Goal: Task Accomplishment & Management: Use online tool/utility

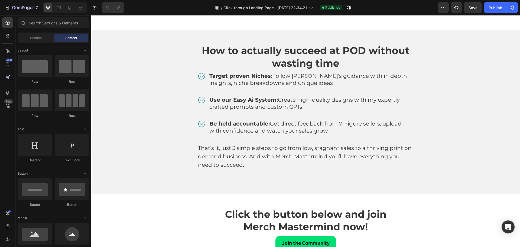
scroll to position [1707, 0]
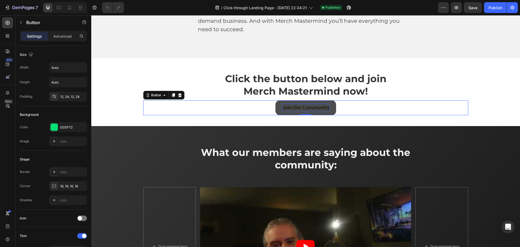
click at [322, 106] on strong "Join the Community" at bounding box center [306, 107] width 48 height 7
click at [334, 105] on button "Join the Community" at bounding box center [306, 107] width 61 height 15
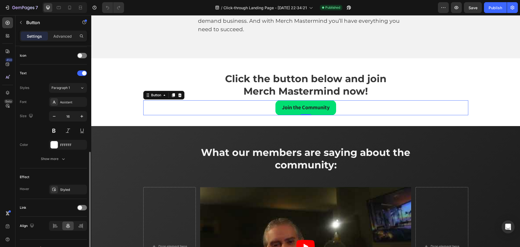
scroll to position [172, 0]
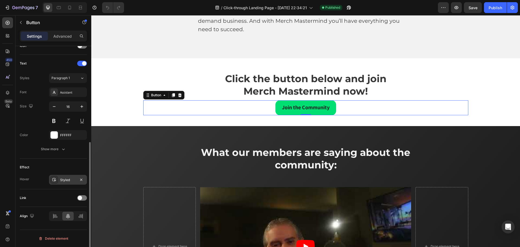
click at [75, 179] on div "Styled" at bounding box center [68, 179] width 16 height 5
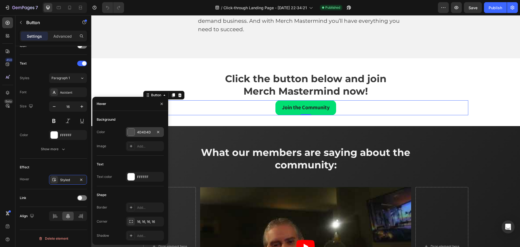
click at [149, 133] on div "4D4D4D" at bounding box center [145, 132] width 16 height 5
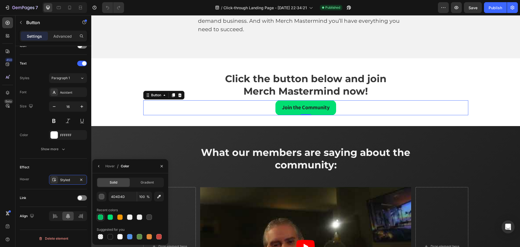
click at [101, 217] on div at bounding box center [100, 216] width 5 height 5
click at [112, 217] on div at bounding box center [110, 216] width 5 height 5
click at [101, 196] on div "button" at bounding box center [101, 196] width 5 height 5
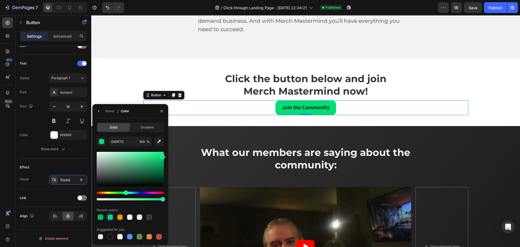
click at [156, 154] on div at bounding box center [130, 169] width 67 height 34
click at [148, 154] on div at bounding box center [130, 169] width 67 height 34
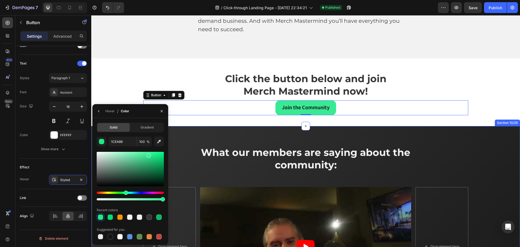
type input "38EA94"
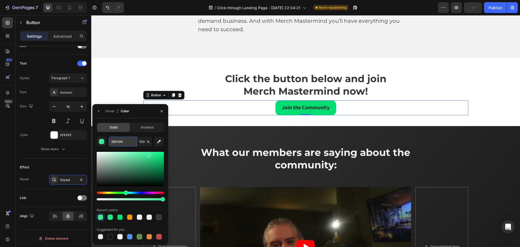
click at [124, 141] on input "38EA94" at bounding box center [123, 142] width 28 height 10
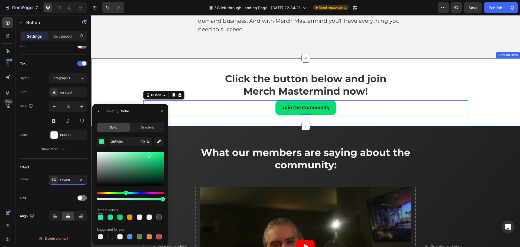
click at [203, 70] on div "Click the button below and join Merch Mastermind now! Heading Carousel Join the…" at bounding box center [305, 92] width 429 height 68
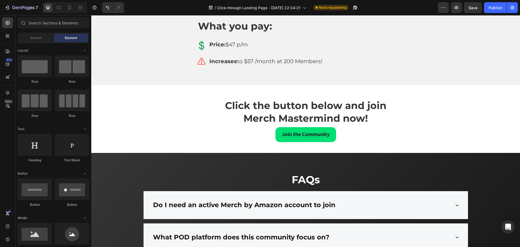
scroll to position [3990, 0]
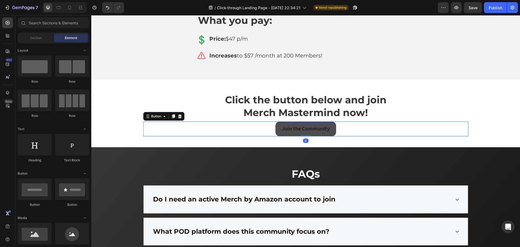
click at [334, 127] on button "Join the Community" at bounding box center [306, 128] width 61 height 15
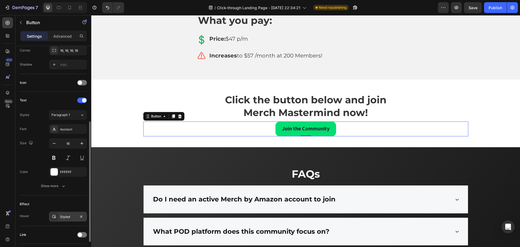
scroll to position [172, 0]
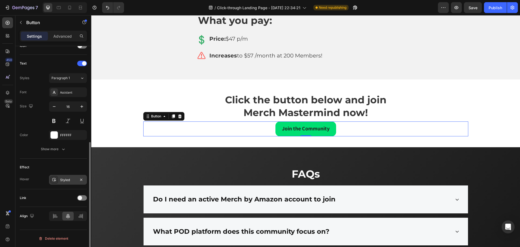
click at [69, 179] on div "Styled" at bounding box center [68, 179] width 16 height 5
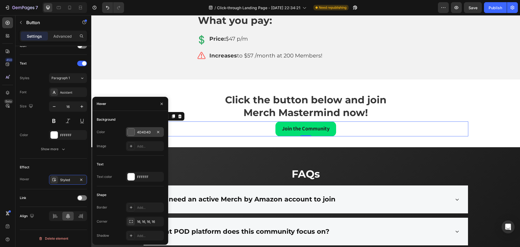
click at [142, 133] on div "4D4D4D" at bounding box center [145, 132] width 16 height 5
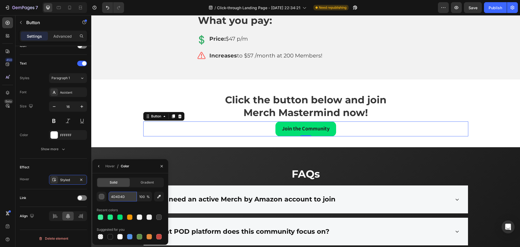
click at [125, 197] on input "4D4D4D" at bounding box center [123, 197] width 28 height 10
paste input "38EA94"
type input "38EA94"
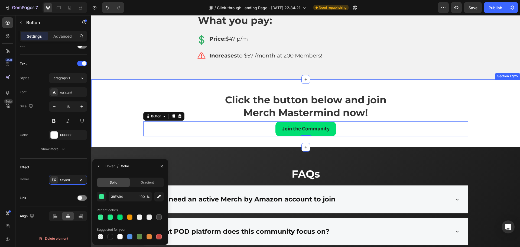
click at [124, 92] on div "Click the button below and join Merch Mastermind now! Heading Carousel Join the…" at bounding box center [305, 113] width 429 height 68
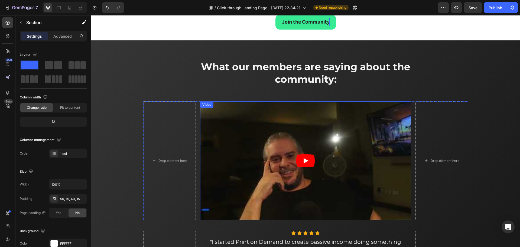
scroll to position [1697, 0]
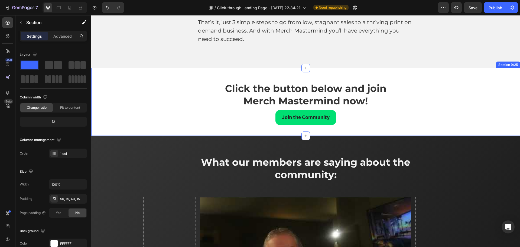
click at [126, 81] on div "Click the button below and join Merch Mastermind now! Heading Carousel Join the…" at bounding box center [305, 102] width 429 height 68
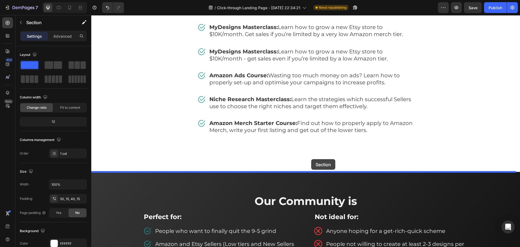
drag, startPoint x: 407, startPoint y: 65, endPoint x: 311, endPoint y: 159, distance: 134.5
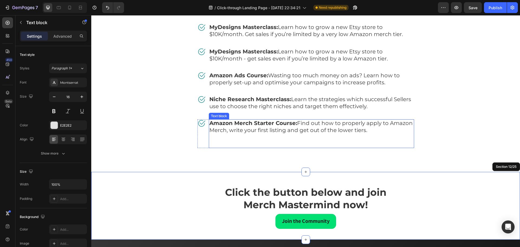
click at [295, 147] on p "Amazon Merch Starter Course: Find out how to properly apply to Amazon Merch, wr…" at bounding box center [311, 134] width 204 height 28
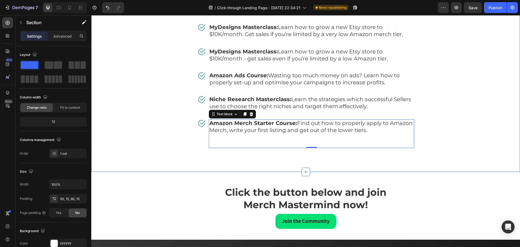
click at [243, 158] on div "Free Bonuses Heading Image AI T-Shirt Prompting Masterclass: Easily create High…" at bounding box center [305, 53] width 429 height 237
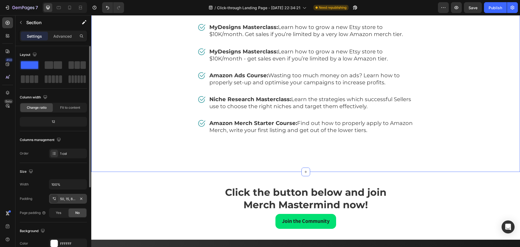
click at [72, 199] on div "50, 15, 80, 15" at bounding box center [68, 198] width 16 height 5
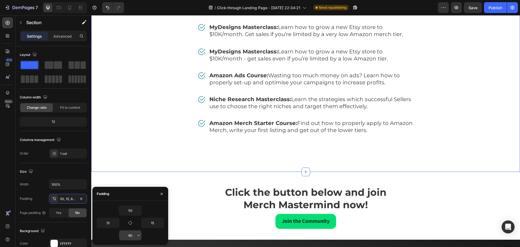
click at [134, 236] on input "80" at bounding box center [130, 235] width 22 height 10
type input "50"
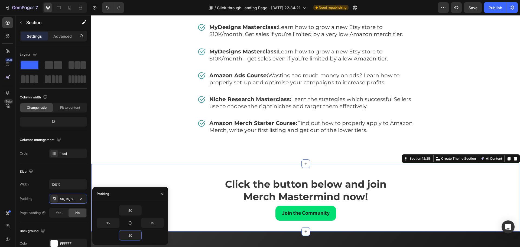
click at [188, 171] on div "Click the button below and join Merch Mastermind now! Heading Carousel Join the…" at bounding box center [305, 198] width 429 height 68
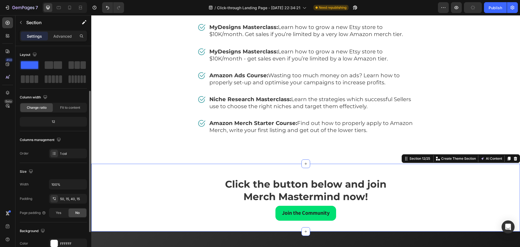
scroll to position [27, 0]
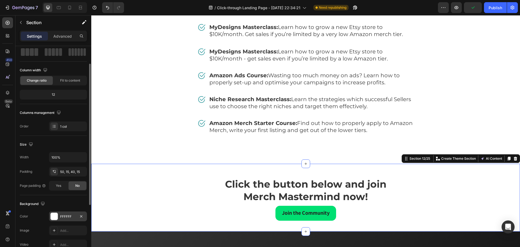
click at [67, 219] on div "FFFFFF" at bounding box center [68, 216] width 38 height 10
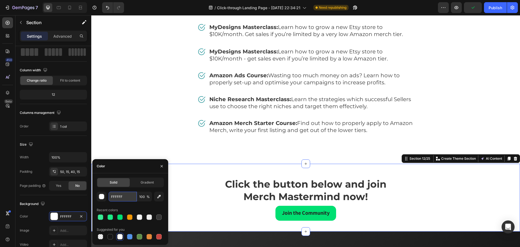
click at [118, 195] on input "FFFFFF" at bounding box center [123, 197] width 28 height 10
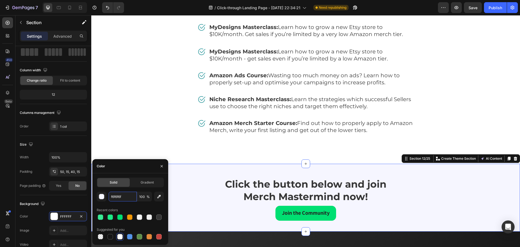
type input "F6F6FF"
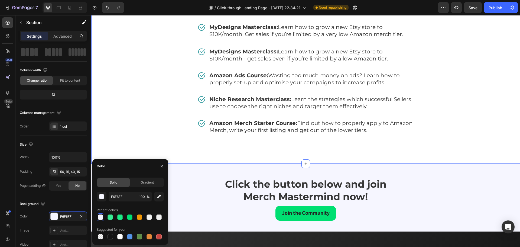
click at [138, 85] on div "Free Bonuses Heading Image AI T-Shirt Prompting Masterclass: Easily create High…" at bounding box center [305, 49] width 421 height 201
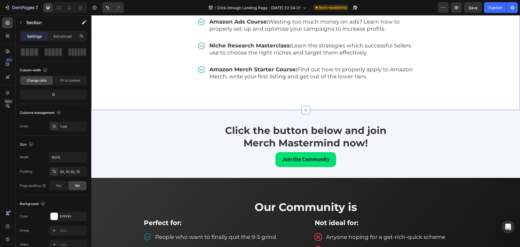
scroll to position [2669, 0]
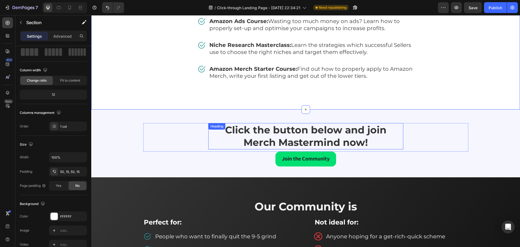
click at [189, 137] on div "Click the button below and join Merch Mastermind now! Heading Carousel" at bounding box center [305, 137] width 325 height 28
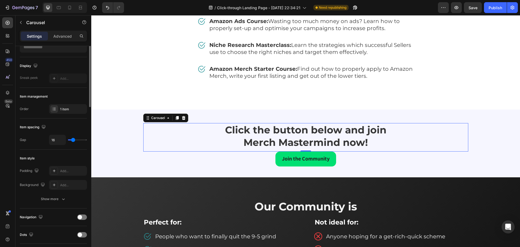
scroll to position [0, 0]
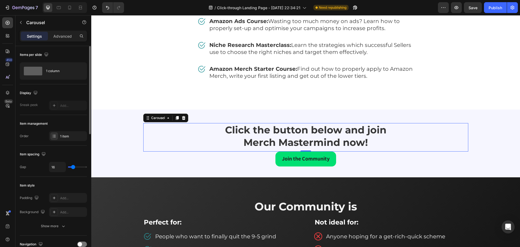
click at [127, 120] on div "Click the button below and join Merch Mastermind now! Heading Carousel 0 Join t…" at bounding box center [305, 143] width 429 height 68
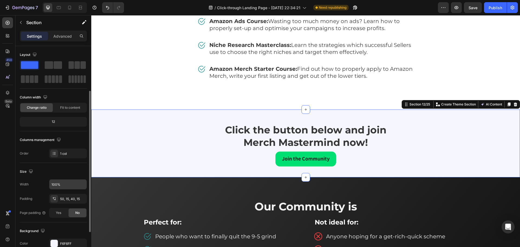
scroll to position [27, 0]
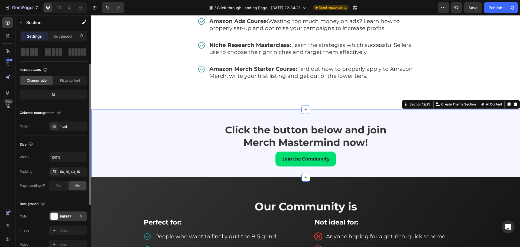
click at [70, 217] on div "F6F6FF" at bounding box center [68, 216] width 16 height 5
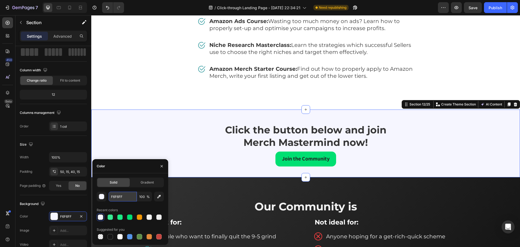
click at [125, 198] on input "F6F6FF" at bounding box center [123, 197] width 28 height 10
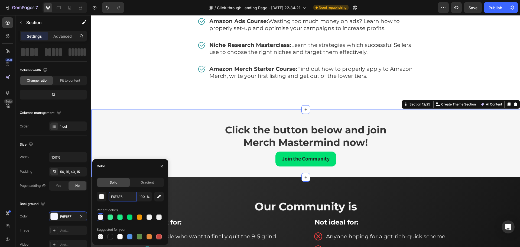
type input "F6F6F6"
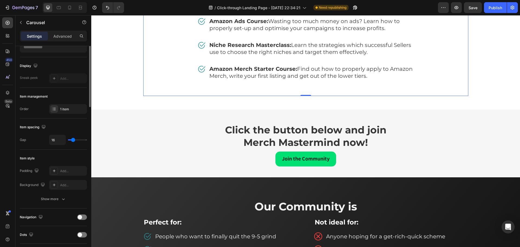
scroll to position [0, 0]
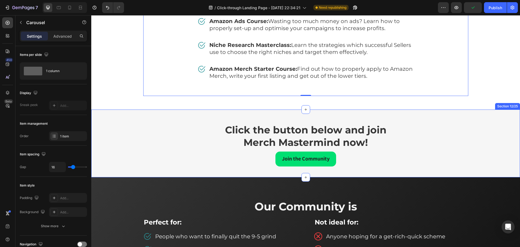
click at [455, 132] on div "Click the button below and join Merch Mastermind now! Heading Carousel" at bounding box center [305, 137] width 325 height 28
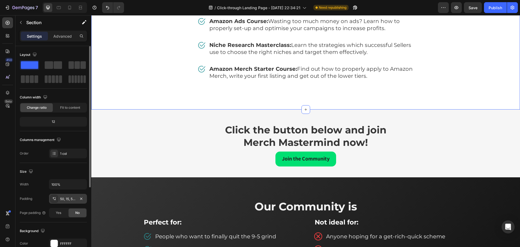
click at [74, 199] on div "50, 15, 50, 15" at bounding box center [68, 198] width 16 height 5
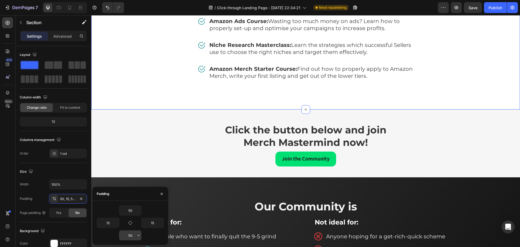
click at [132, 237] on input "50" at bounding box center [130, 235] width 22 height 10
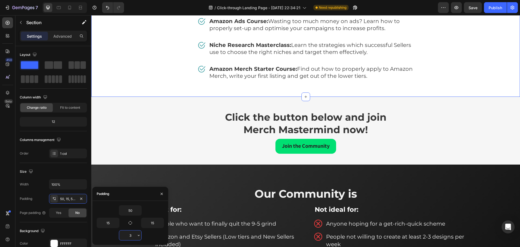
type input "30"
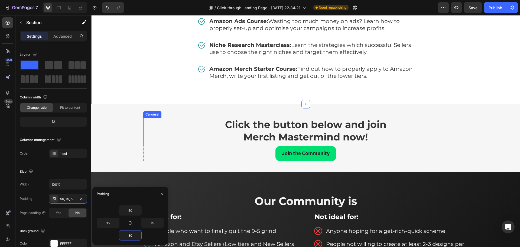
scroll to position [2560, 0]
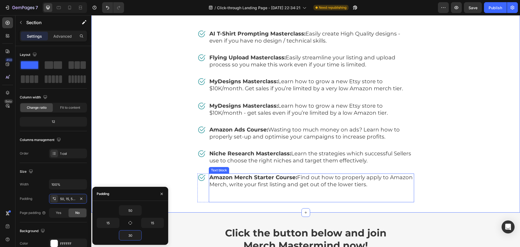
click at [370, 195] on p "Amazon Merch Starter Course: Find out how to properly apply to Amazon Merch, wr…" at bounding box center [311, 188] width 204 height 28
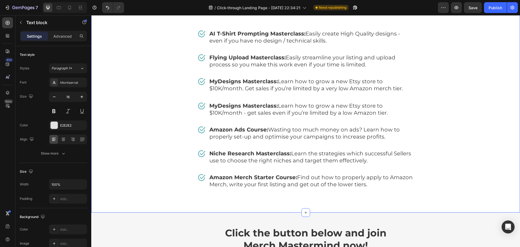
click at [468, 170] on div "Free Bonuses Heading Image AI T-Shirt Prompting Masterclass: Easily create High…" at bounding box center [305, 103] width 421 height 201
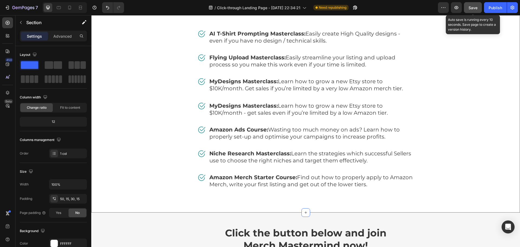
click at [473, 6] on span "Save" at bounding box center [473, 7] width 9 height 5
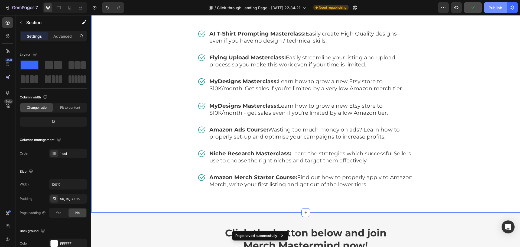
drag, startPoint x: 500, startPoint y: 8, endPoint x: 405, endPoint y: 6, distance: 95.7
click at [500, 8] on div "Publish" at bounding box center [496, 8] width 14 height 6
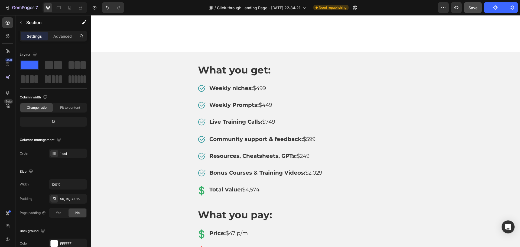
scroll to position [3780, 0]
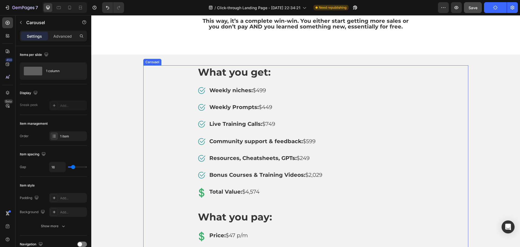
click at [188, 76] on div "What you get: Heading Image Weekly niches: $499 Text block Row Image Weekly Pro…" at bounding box center [305, 165] width 325 height 200
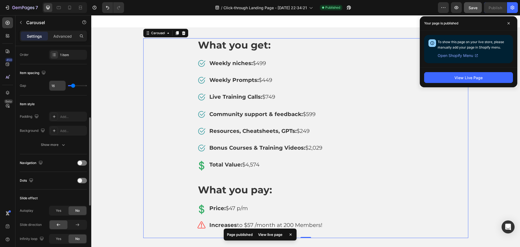
scroll to position [108, 0]
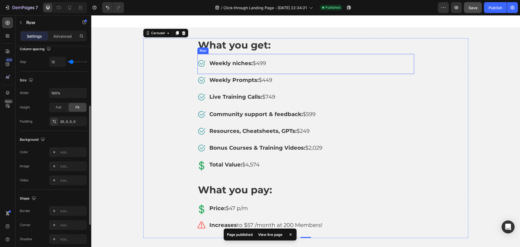
click at [202, 53] on div "What you get: Heading Image Weekly niches: $499 Text block Row Image Weekly Pro…" at bounding box center [306, 138] width 217 height 200
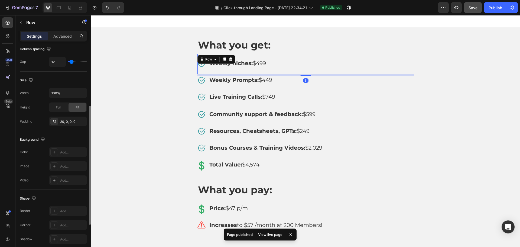
scroll to position [0, 0]
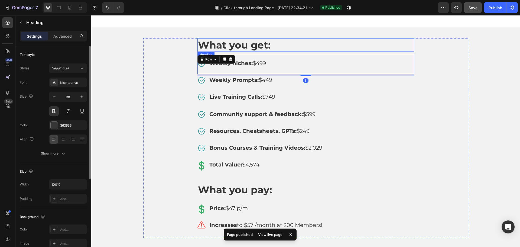
click at [198, 45] on h2 "What you get:" at bounding box center [306, 45] width 217 height 14
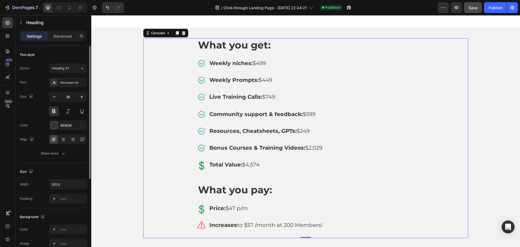
click at [179, 58] on div "What you get: Heading Image Weekly niches: $499 Text block Row Image Weekly Pro…" at bounding box center [305, 138] width 325 height 200
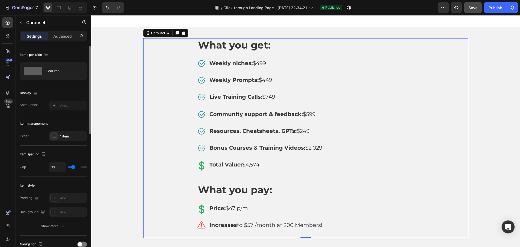
click at [419, 70] on div "What you get: Heading Image Weekly niches: $499 Text block Row Image Weekly Pro…" at bounding box center [305, 138] width 325 height 200
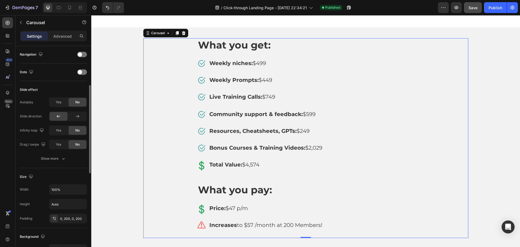
scroll to position [217, 0]
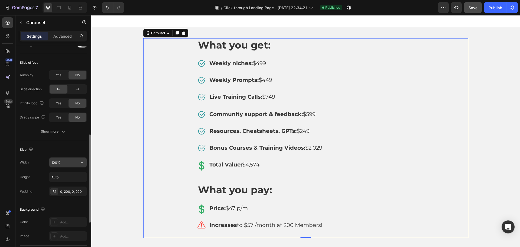
click at [61, 162] on input "100%" at bounding box center [67, 162] width 37 height 10
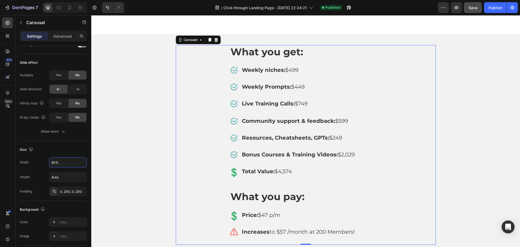
scroll to position [3807, 0]
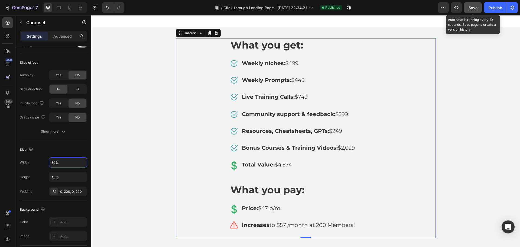
type input "80%"
click at [473, 9] on span "Save" at bounding box center [473, 7] width 9 height 5
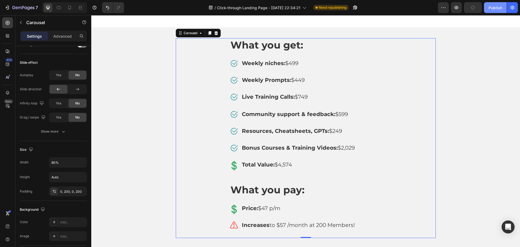
drag, startPoint x: 493, startPoint y: 8, endPoint x: 344, endPoint y: 64, distance: 159.0
click at [493, 8] on div "Publish" at bounding box center [496, 8] width 14 height 6
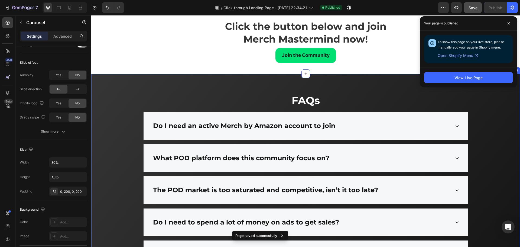
scroll to position [3969, 0]
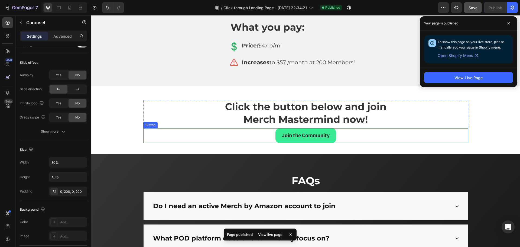
click at [330, 137] on button "Join the Community" at bounding box center [306, 135] width 61 height 15
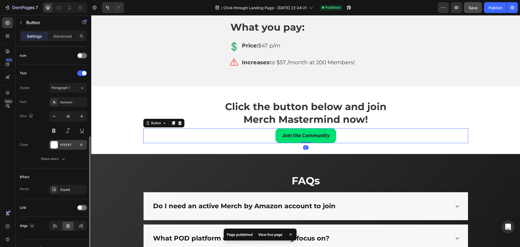
scroll to position [172, 0]
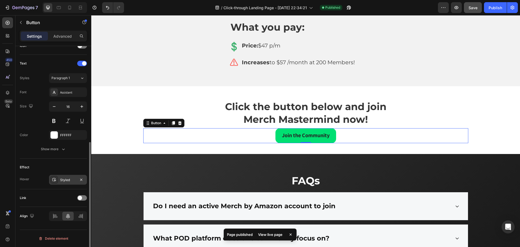
click at [67, 183] on div "Styled" at bounding box center [68, 180] width 38 height 10
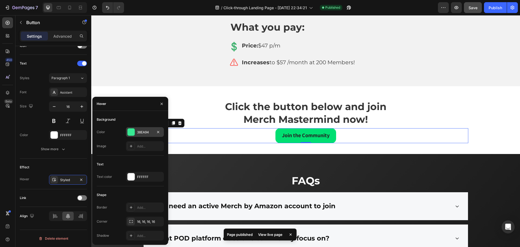
click at [142, 131] on div "38EA94" at bounding box center [145, 132] width 16 height 5
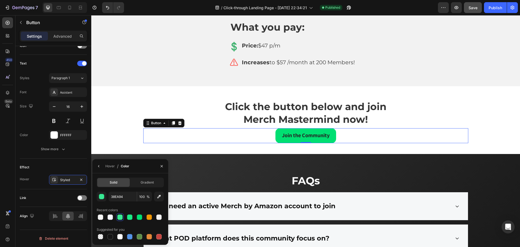
click at [122, 202] on div "38EA94 100 % Recent colors Suggested for you" at bounding box center [130, 216] width 67 height 49
click at [123, 197] on input "38EA94" at bounding box center [123, 197] width 28 height 10
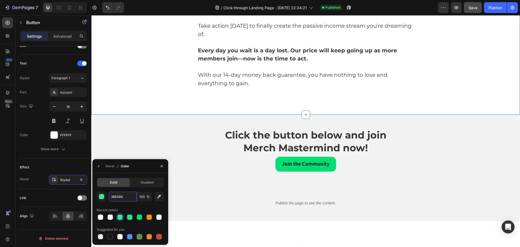
scroll to position [4510, 0]
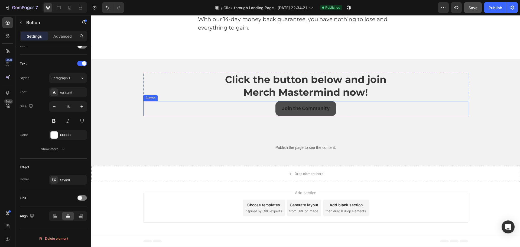
click at [333, 108] on button "Join the Community" at bounding box center [306, 108] width 61 height 15
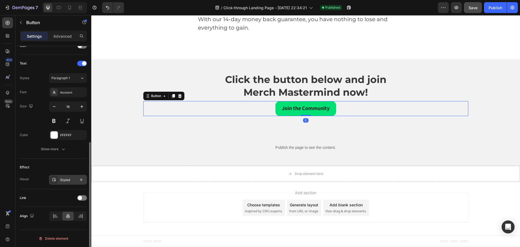
click at [70, 177] on div "Styled" at bounding box center [68, 179] width 16 height 5
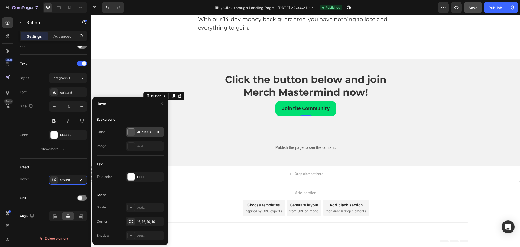
click at [151, 133] on div "4D4D4D" at bounding box center [145, 132] width 16 height 5
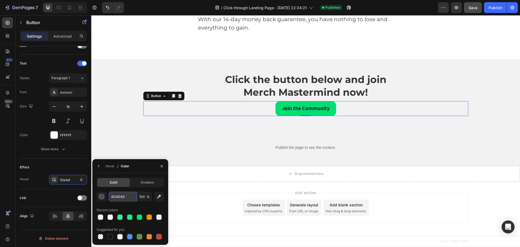
click at [122, 198] on input "4D4D4D" at bounding box center [123, 197] width 28 height 10
paste input "38EA94"
type input "38EA94"
click at [135, 65] on div "Click the button below and join Merch Mastermind now! Heading Carousel Join the…" at bounding box center [305, 93] width 429 height 68
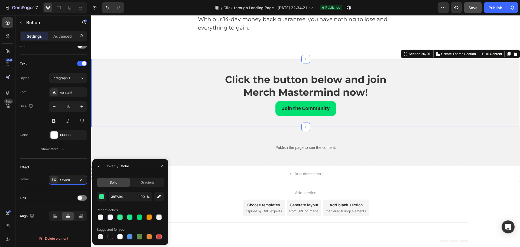
scroll to position [0, 0]
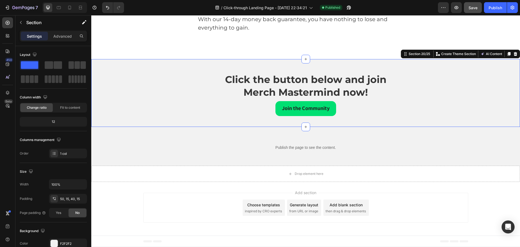
click at [483, 8] on div "Preview Save Publish" at bounding box center [478, 7] width 80 height 11
click at [480, 8] on button "Save" at bounding box center [473, 7] width 18 height 11
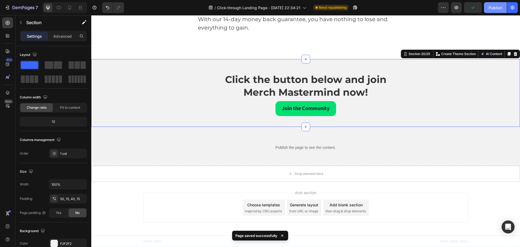
click at [499, 7] on div "Publish" at bounding box center [496, 8] width 14 height 6
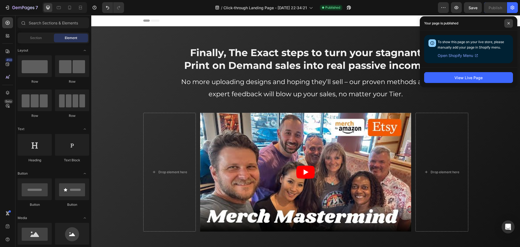
click at [506, 20] on span at bounding box center [509, 23] width 9 height 9
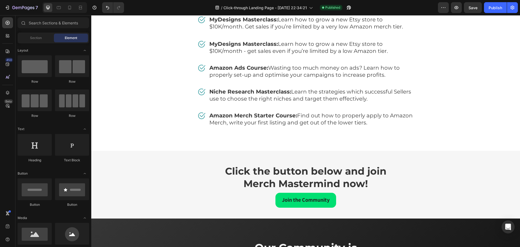
scroll to position [2651, 0]
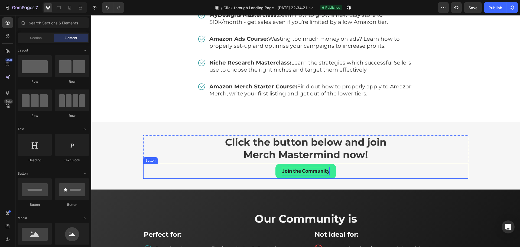
click at [319, 173] on strong "Join the Community" at bounding box center [306, 170] width 48 height 7
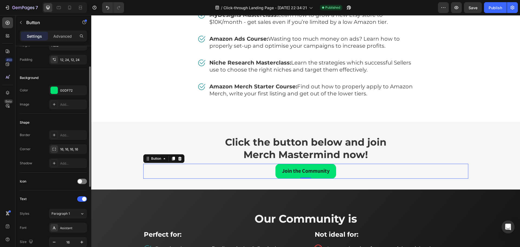
scroll to position [0, 0]
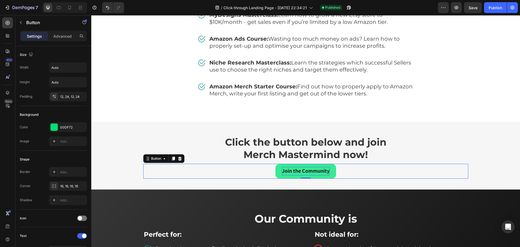
click at [293, 170] on strong "Join the Community" at bounding box center [306, 170] width 48 height 7
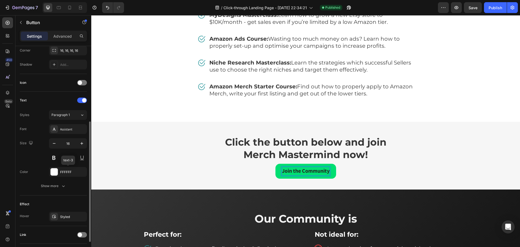
scroll to position [163, 0]
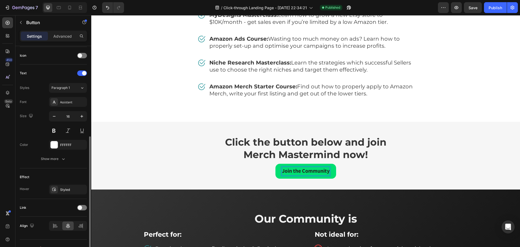
click at [80, 210] on div "Link" at bounding box center [53, 207] width 67 height 9
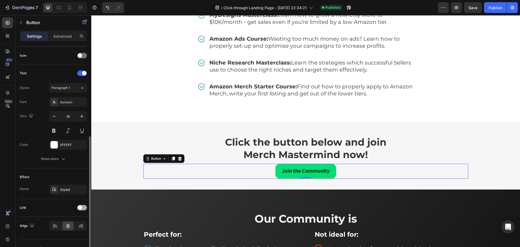
click at [81, 209] on span at bounding box center [80, 207] width 4 height 4
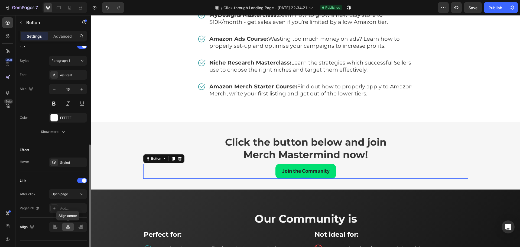
scroll to position [201, 0]
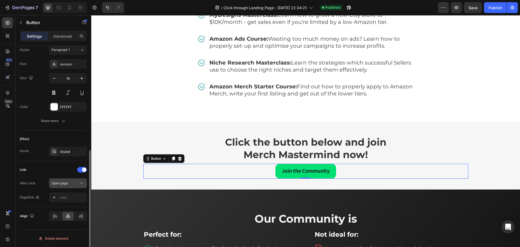
click at [68, 186] on button "Open page" at bounding box center [68, 183] width 38 height 10
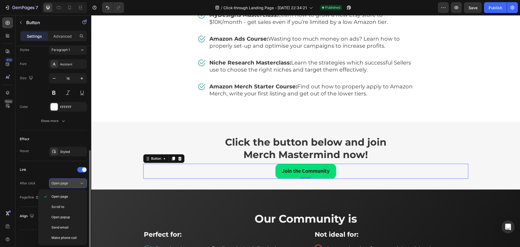
click at [68, 185] on span "Open page" at bounding box center [59, 183] width 17 height 5
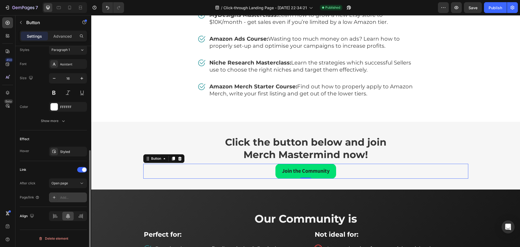
click at [69, 197] on div "Add..." at bounding box center [72, 197] width 25 height 5
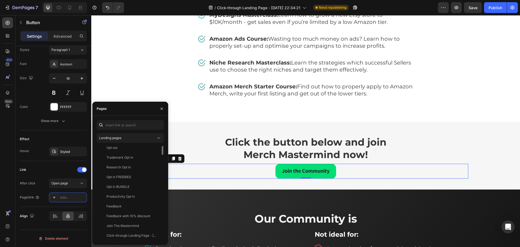
scroll to position [0, 0]
click at [121, 118] on div "Landing pages Contact View Tool recommendations View [PERSON_NAME] View Newslet…" at bounding box center [130, 180] width 76 height 129
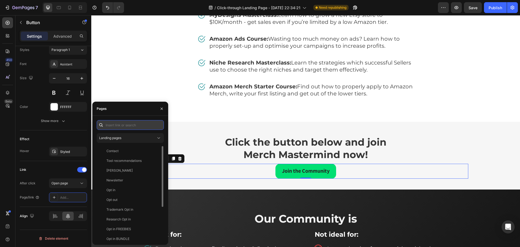
click at [126, 126] on input "text" at bounding box center [130, 125] width 67 height 10
paste input "[URL][DOMAIN_NAME]"
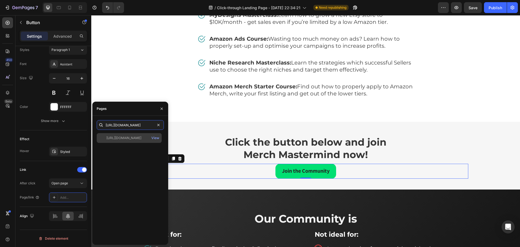
type input "[URL][DOMAIN_NAME]"
click at [141, 136] on div "[URL][DOMAIN_NAME]" at bounding box center [123, 137] width 35 height 5
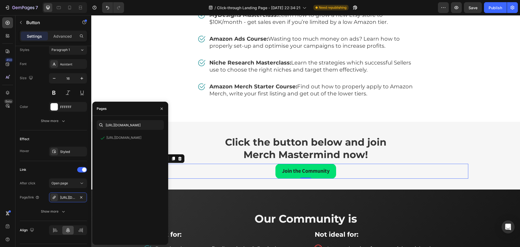
click at [483, 8] on div "Preview Save Publish" at bounding box center [478, 7] width 80 height 11
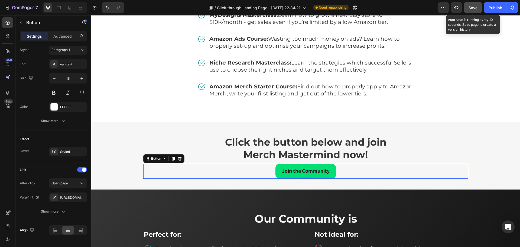
click at [479, 7] on button "Save" at bounding box center [473, 7] width 18 height 11
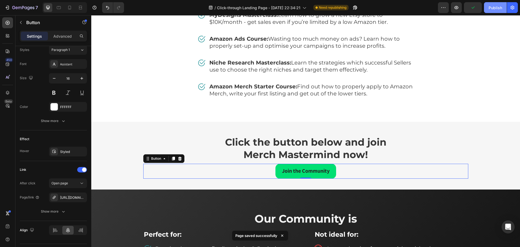
click at [493, 7] on div "Publish" at bounding box center [496, 8] width 14 height 6
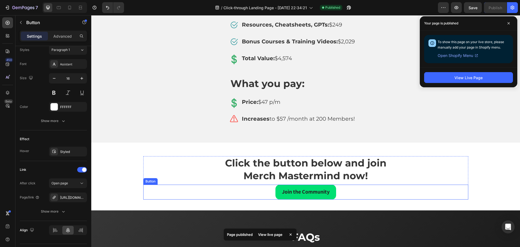
scroll to position [3762, 0]
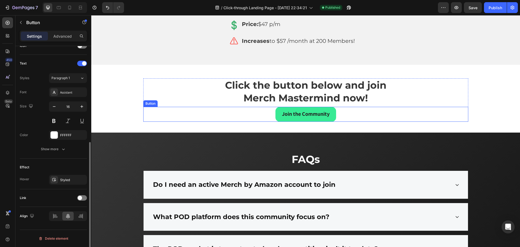
click at [276, 112] on button "Join the Community" at bounding box center [306, 114] width 61 height 15
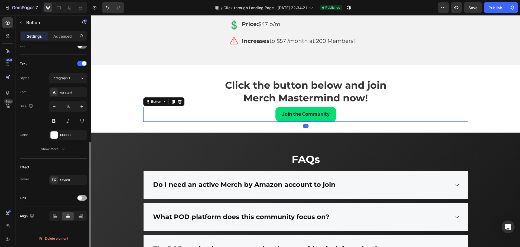
click at [77, 196] on div "Link" at bounding box center [53, 197] width 67 height 9
click at [82, 199] on div at bounding box center [82, 197] width 10 height 5
click at [67, 225] on div "Add..." at bounding box center [72, 225] width 25 height 5
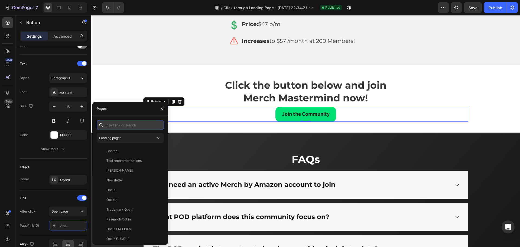
click at [133, 123] on input "text" at bounding box center [130, 125] width 67 height 10
paste input "[URL][DOMAIN_NAME]"
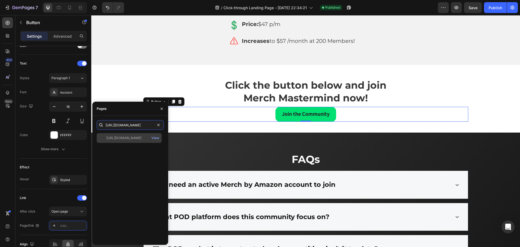
type input "[URL][DOMAIN_NAME]"
click at [136, 138] on div "[URL][DOMAIN_NAME]" at bounding box center [123, 137] width 35 height 5
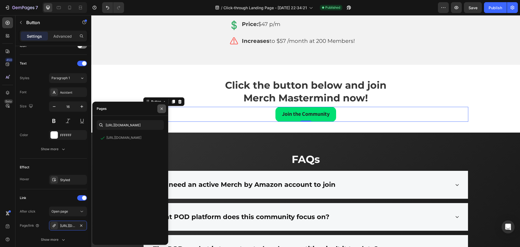
drag, startPoint x: 73, startPoint y: 92, endPoint x: 163, endPoint y: 108, distance: 91.0
click at [163, 108] on icon "button" at bounding box center [162, 108] width 2 height 2
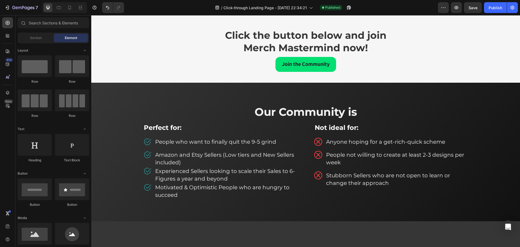
scroll to position [2451, 0]
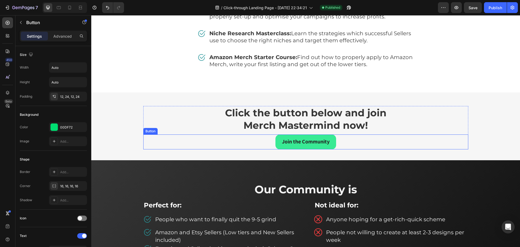
click at [334, 140] on link "Join the Community" at bounding box center [306, 141] width 61 height 15
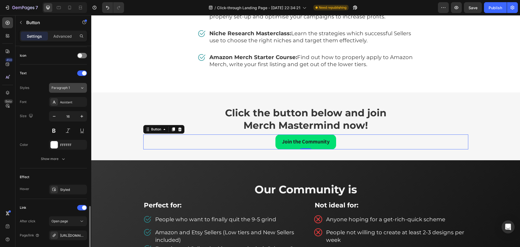
scroll to position [215, 0]
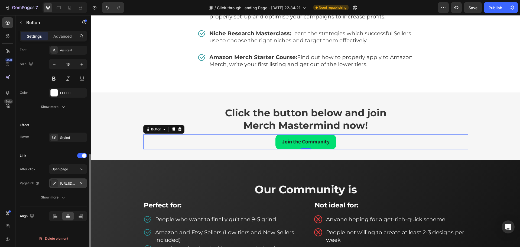
click at [75, 184] on div "[URL][DOMAIN_NAME]" at bounding box center [68, 183] width 16 height 5
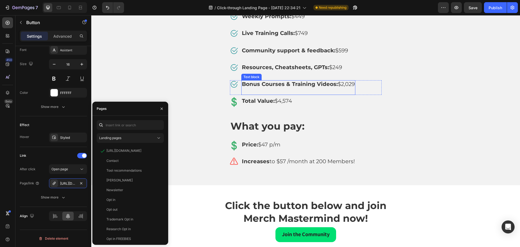
scroll to position [3698, 0]
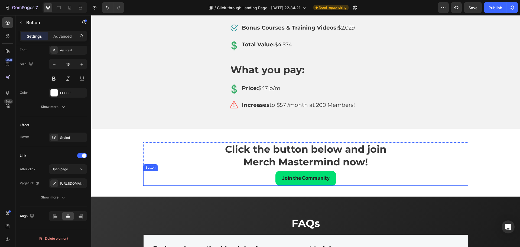
click at [254, 176] on div "Join the Community Button" at bounding box center [305, 178] width 325 height 15
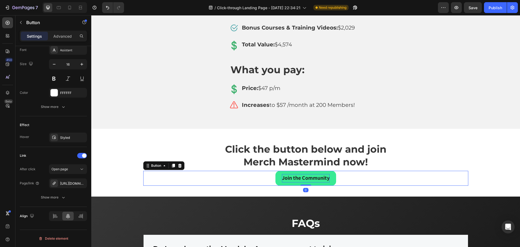
click at [309, 178] on strong "Join the Community" at bounding box center [306, 177] width 48 height 7
click at [332, 175] on link "Join the Community" at bounding box center [306, 178] width 61 height 15
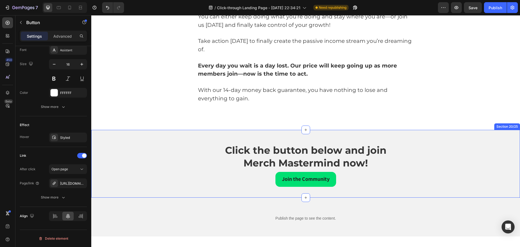
scroll to position [4281, 0]
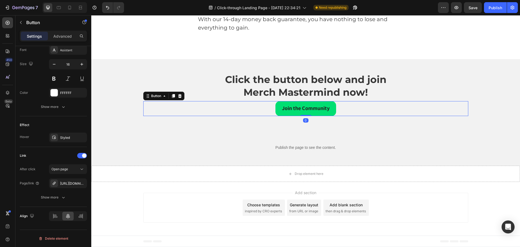
click at [334, 111] on div "Join the Community Button 0" at bounding box center [305, 108] width 325 height 15
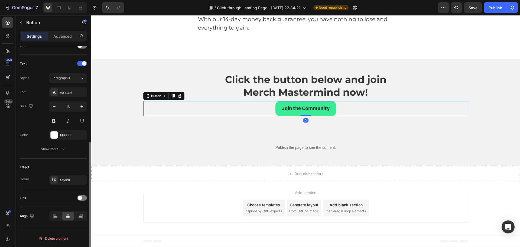
click at [331, 109] on button "Join the Community" at bounding box center [306, 108] width 61 height 15
click at [85, 197] on div at bounding box center [82, 197] width 10 height 5
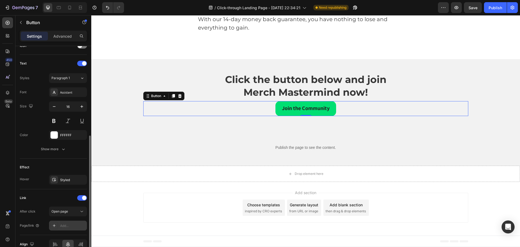
scroll to position [201, 0]
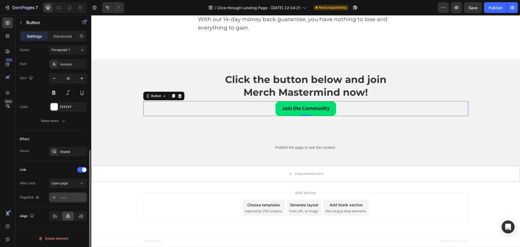
click at [73, 197] on div "Add..." at bounding box center [72, 197] width 25 height 5
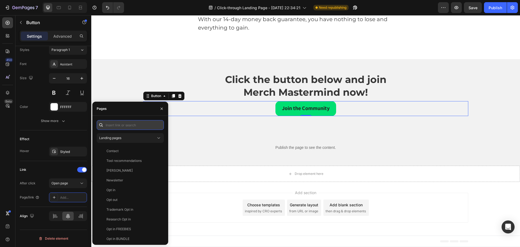
click at [119, 126] on input "text" at bounding box center [130, 125] width 67 height 10
paste input "[URL][DOMAIN_NAME]"
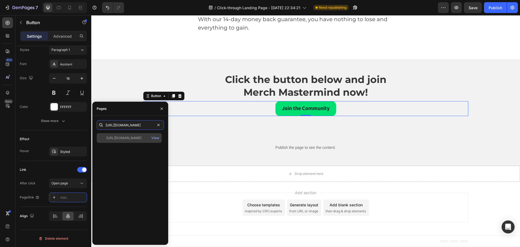
type input "[URL][DOMAIN_NAME]"
click at [129, 133] on div "[URL][DOMAIN_NAME] View" at bounding box center [129, 138] width 65 height 10
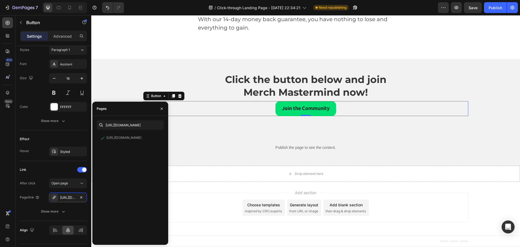
click at [469, 14] on div "7 Version history / Click-through Landing Page - [DATE] 22:34:21 Need republish…" at bounding box center [260, 7] width 520 height 15
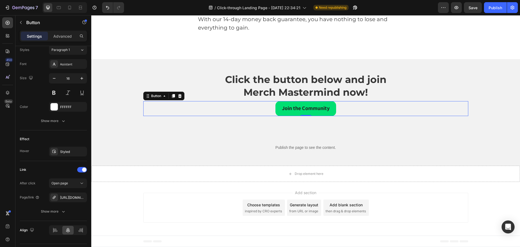
click at [472, 8] on span "Save" at bounding box center [473, 7] width 9 height 5
click at [496, 6] on div "Publish" at bounding box center [496, 8] width 14 height 6
click at [461, 9] on button "button" at bounding box center [456, 7] width 11 height 11
click at [455, 7] on icon "button" at bounding box center [456, 7] width 5 height 5
click at [473, 6] on span "Save" at bounding box center [473, 7] width 9 height 5
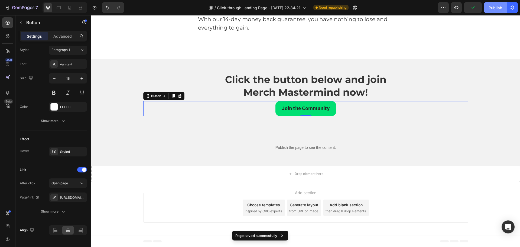
click at [497, 8] on div "Publish" at bounding box center [496, 8] width 14 height 6
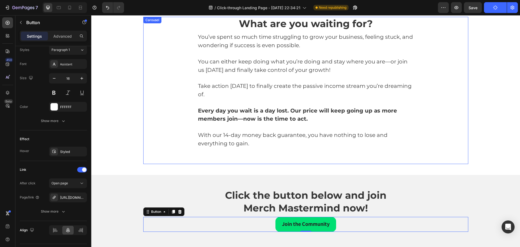
scroll to position [4145, 0]
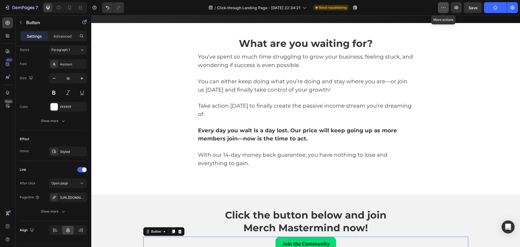
click at [445, 10] on button "button" at bounding box center [443, 7] width 11 height 11
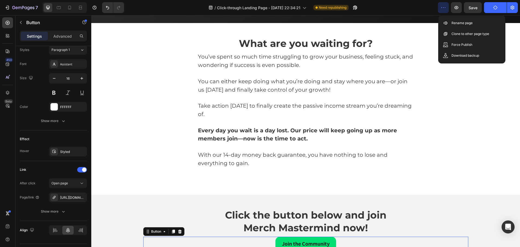
click at [445, 10] on button "button" at bounding box center [443, 7] width 11 height 11
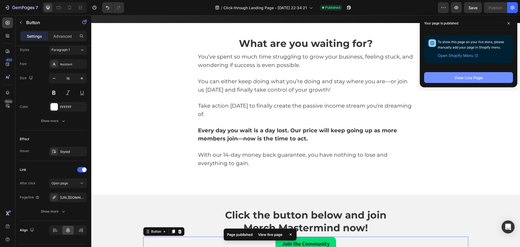
click at [485, 76] on button "View Live Page" at bounding box center [468, 77] width 89 height 11
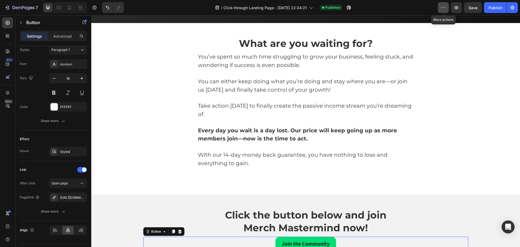
click at [440, 7] on button "button" at bounding box center [443, 7] width 11 height 11
click at [514, 7] on icon "button" at bounding box center [513, 8] width 4 height 4
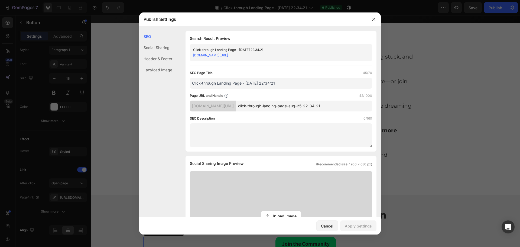
click at [299, 106] on input "click-through-landing-page-aug-25-22-34-21" at bounding box center [304, 106] width 136 height 11
type input "m"
type input "j"
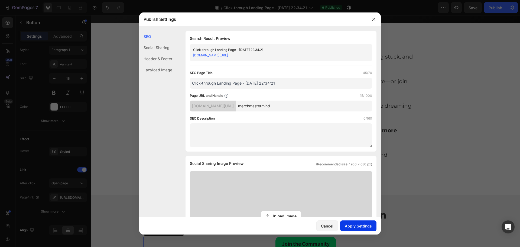
type input "merchmastermind"
click at [370, 227] on div "Apply Settings" at bounding box center [358, 226] width 27 height 6
click at [235, 77] on div "SEO Page Title 45/70 Click-through Landing Page - [DATE] 22:34:21" at bounding box center [281, 79] width 182 height 18
click at [245, 82] on input "Click-through Landing Page - [DATE] 22:34:21" at bounding box center [281, 83] width 182 height 11
click at [246, 82] on input "Click-through Landing Page - [DATE] 22:34:21" at bounding box center [281, 83] width 182 height 11
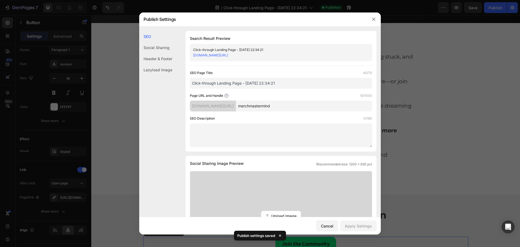
click at [246, 82] on input "Click-through Landing Page - [DATE] 22:34:21" at bounding box center [281, 83] width 182 height 11
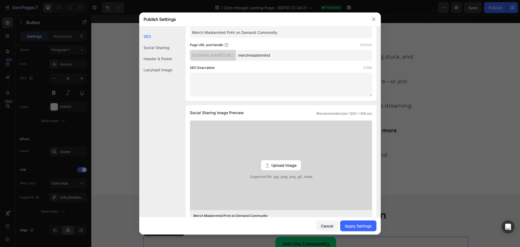
scroll to position [81, 0]
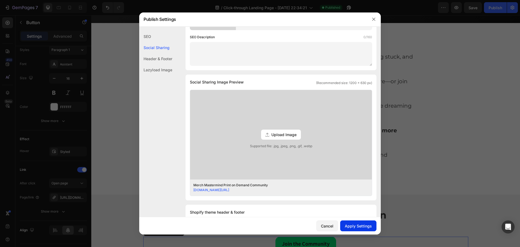
type input "Merch Mastermind Print on Demand Community"
click at [357, 222] on button "Apply Settings" at bounding box center [358, 225] width 36 height 11
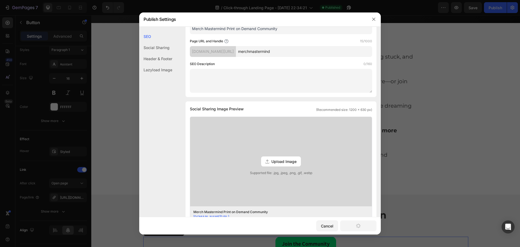
scroll to position [0, 0]
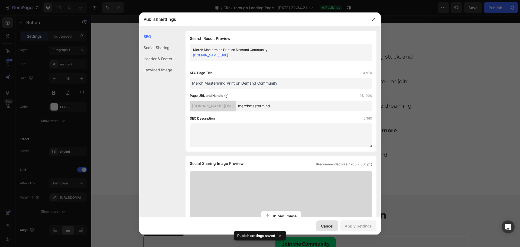
click at [328, 231] on button "Cancel" at bounding box center [327, 225] width 22 height 11
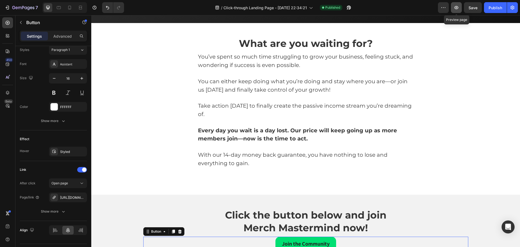
click at [456, 8] on icon "button" at bounding box center [457, 7] width 4 height 3
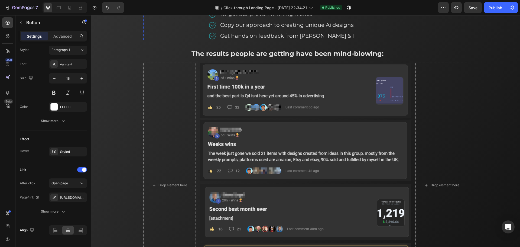
scroll to position [1083, 0]
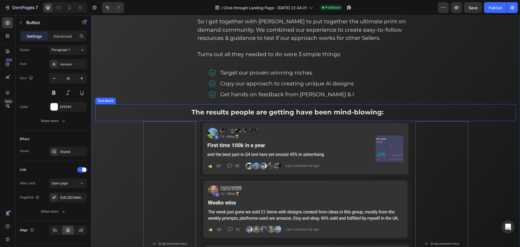
click at [330, 111] on span "The results people are getting have been mind-blowing:" at bounding box center [288, 112] width 192 height 8
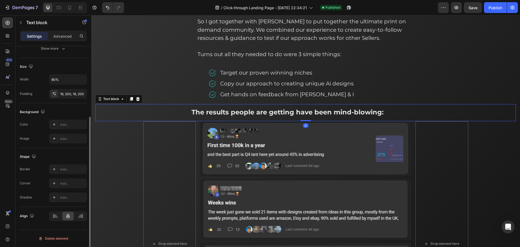
scroll to position [0, 0]
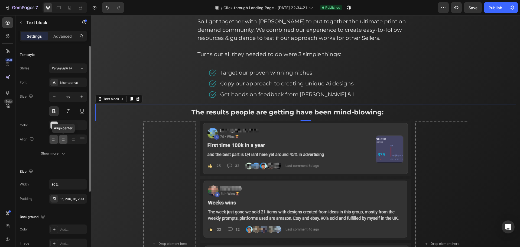
click at [64, 138] on icon at bounding box center [64, 138] width 4 height 1
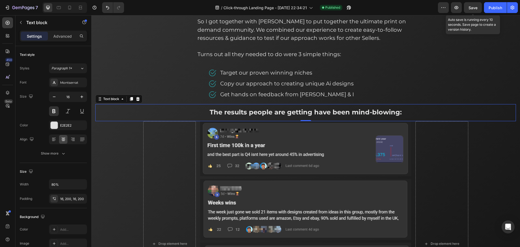
click at [473, 5] on div "Save" at bounding box center [473, 8] width 9 height 6
click at [496, 11] on button "Publish" at bounding box center [495, 7] width 23 height 11
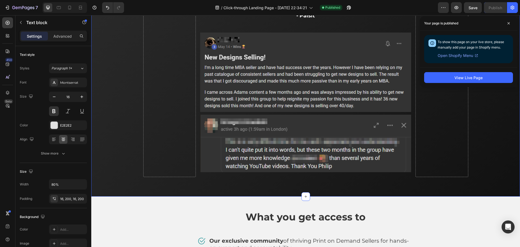
scroll to position [2140, 0]
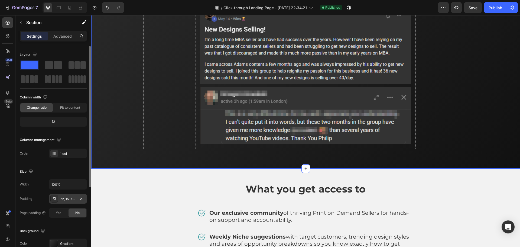
click at [70, 200] on div "72, 15, 72, 15" at bounding box center [68, 198] width 16 height 5
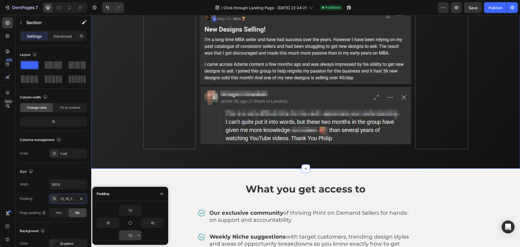
click at [132, 232] on input "72" at bounding box center [130, 235] width 22 height 10
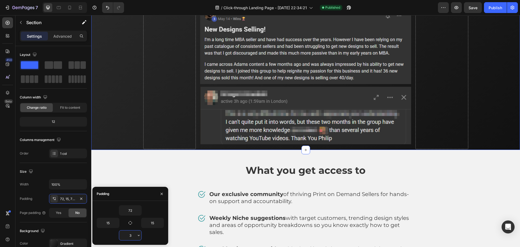
type input "30"
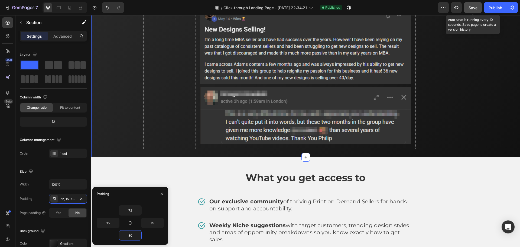
click at [467, 6] on button "Save" at bounding box center [473, 7] width 18 height 11
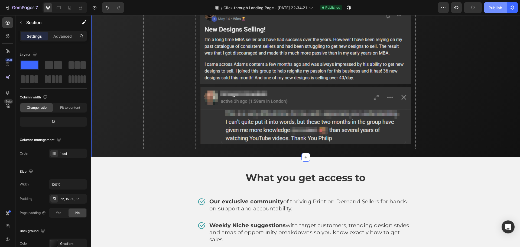
click at [495, 8] on div "Publish" at bounding box center [496, 8] width 14 height 6
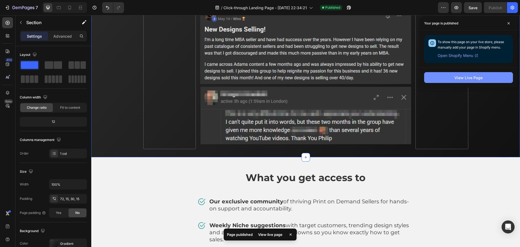
click at [499, 77] on button "View Live Page" at bounding box center [468, 77] width 89 height 11
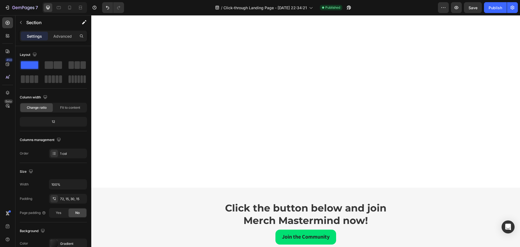
scroll to position [2763, 0]
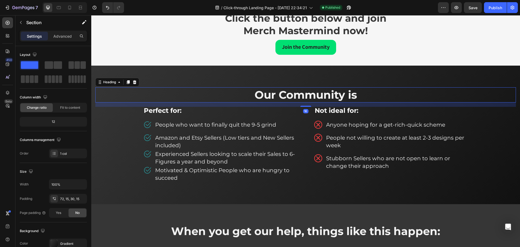
click at [250, 96] on h2 "Our Community is" at bounding box center [305, 94] width 421 height 15
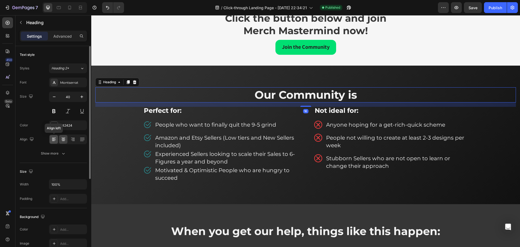
click at [56, 136] on div at bounding box center [54, 139] width 8 height 9
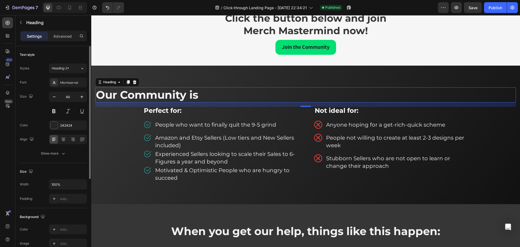
scroll to position [27, 0]
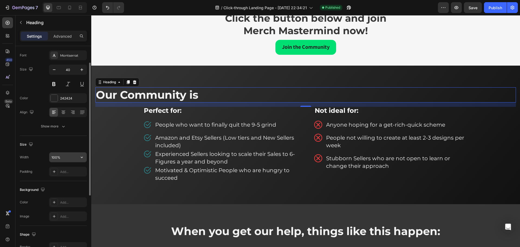
click at [59, 155] on input "100%" at bounding box center [67, 157] width 37 height 10
type input "70%"
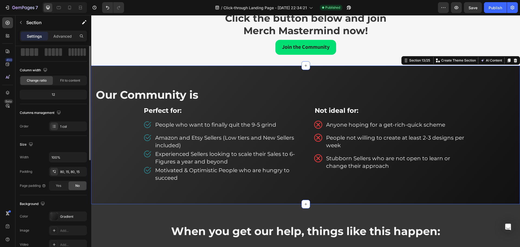
click at [93, 93] on div "⁠⁠⁠⁠⁠⁠⁠ Our Community is Heading Perfect for: Text block Image People who want …" at bounding box center [305, 135] width 429 height 138
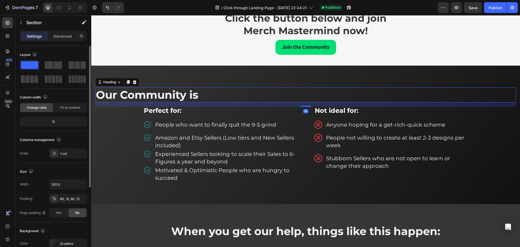
click at [100, 95] on span "Our Community is" at bounding box center [147, 94] width 102 height 13
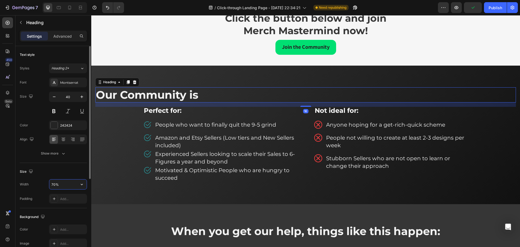
click at [55, 184] on input "70%" at bounding box center [67, 184] width 37 height 10
click at [61, 143] on div at bounding box center [63, 139] width 8 height 9
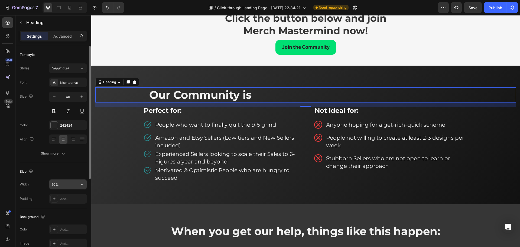
click at [63, 186] on input "50%" at bounding box center [67, 184] width 37 height 10
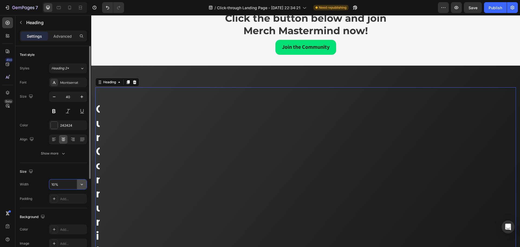
type input "100%"
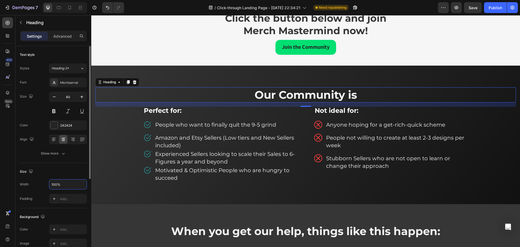
drag, startPoint x: 56, startPoint y: 184, endPoint x: 49, endPoint y: 183, distance: 7.1
click at [49, 183] on div "Width 100%" at bounding box center [53, 184] width 67 height 10
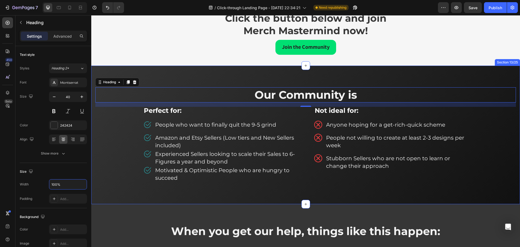
click at [162, 81] on div "⁠⁠⁠⁠⁠⁠⁠ Our Community is Heading 16 Perfect for: Text block Image People who wa…" at bounding box center [305, 135] width 429 height 138
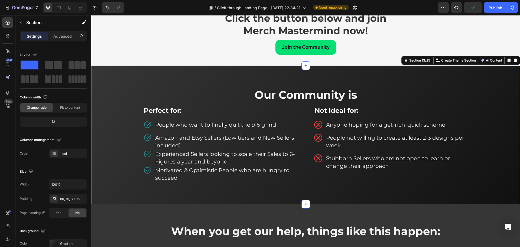
click at [135, 122] on div "⁠⁠⁠⁠⁠⁠⁠ Our Community is Heading Perfect for: Text block Image People who want …" at bounding box center [305, 134] width 421 height 95
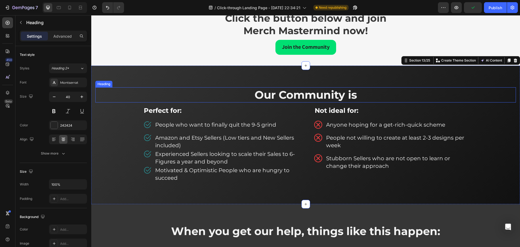
click at [186, 94] on p "⁠⁠⁠⁠⁠⁠⁠ Our Community is" at bounding box center [306, 95] width 420 height 14
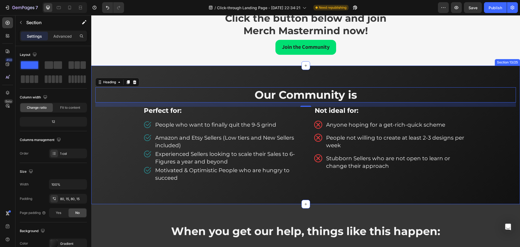
click at [159, 80] on div "⁠⁠⁠⁠⁠⁠⁠ Our Community is Heading 16 Perfect for: Text block Image People who wa…" at bounding box center [305, 135] width 429 height 138
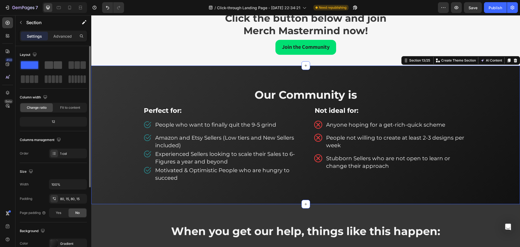
click at [50, 64] on span at bounding box center [49, 65] width 8 height 8
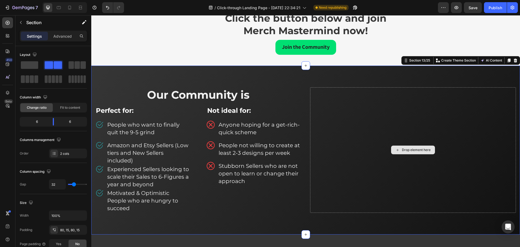
click at [403, 124] on div "Drop element here" at bounding box center [413, 149] width 206 height 125
click at [32, 62] on span at bounding box center [29, 65] width 17 height 8
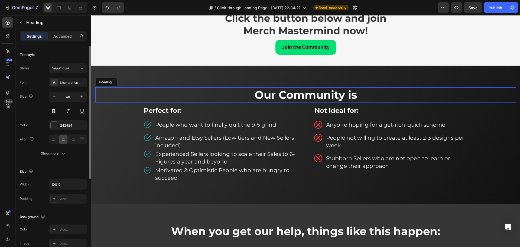
click at [242, 95] on p "⁠⁠⁠⁠⁠⁠⁠ Our Community is" at bounding box center [306, 95] width 420 height 14
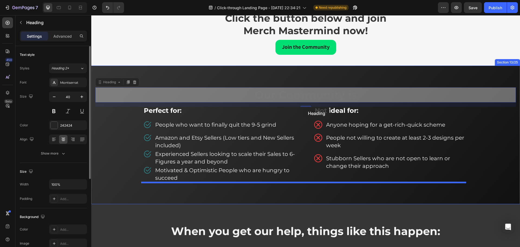
drag, startPoint x: 113, startPoint y: 81, endPoint x: 304, endPoint y: 108, distance: 192.9
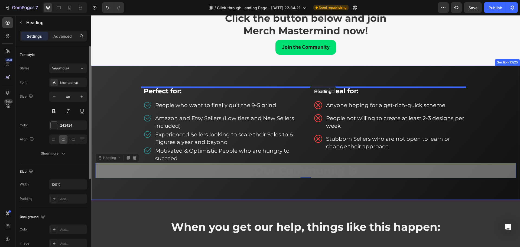
drag, startPoint x: 108, startPoint y: 159, endPoint x: 310, endPoint y: 86, distance: 214.3
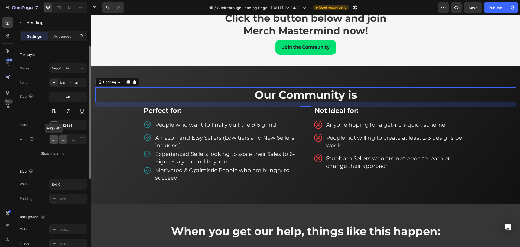
click at [56, 137] on icon at bounding box center [53, 139] width 5 height 5
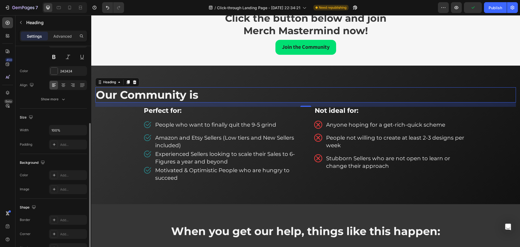
scroll to position [81, 0]
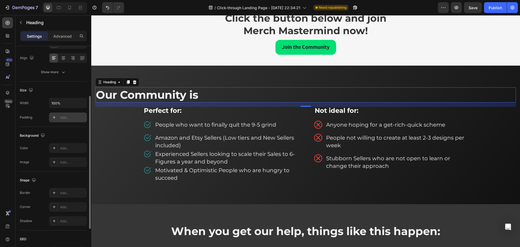
click at [71, 118] on div "Add..." at bounding box center [72, 117] width 25 height 5
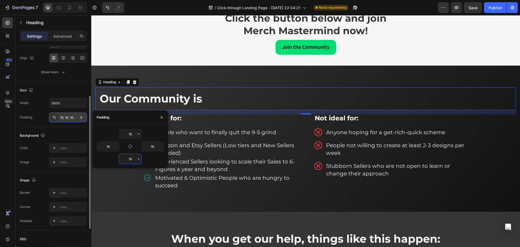
click at [131, 161] on input "16" at bounding box center [130, 159] width 22 height 10
click at [131, 135] on input "16" at bounding box center [130, 134] width 22 height 10
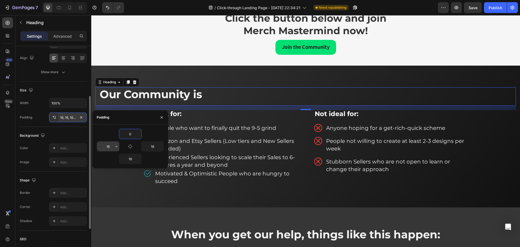
type input "0"
click at [107, 146] on input "16" at bounding box center [108, 146] width 22 height 10
drag, startPoint x: 107, startPoint y: 144, endPoint x: 102, endPoint y: 144, distance: 4.3
click at [102, 144] on input "100" at bounding box center [108, 146] width 22 height 10
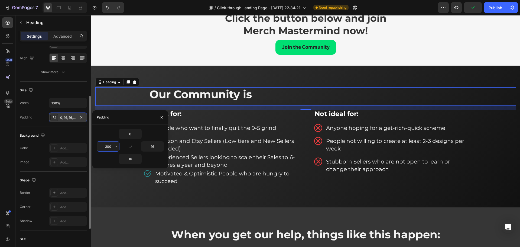
click at [111, 146] on input "200" at bounding box center [108, 146] width 22 height 10
type input "200"
click at [148, 145] on input "16" at bounding box center [152, 146] width 22 height 10
paste input "200"
type input "200"
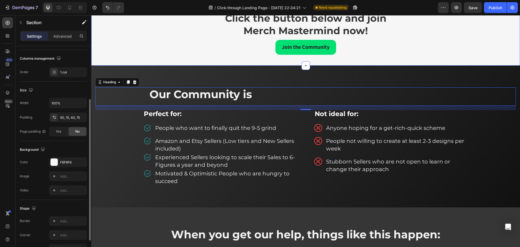
click at [180, 61] on div "Click the button below and join Merch Mastermind now! Heading Carousel Join the…" at bounding box center [305, 32] width 429 height 68
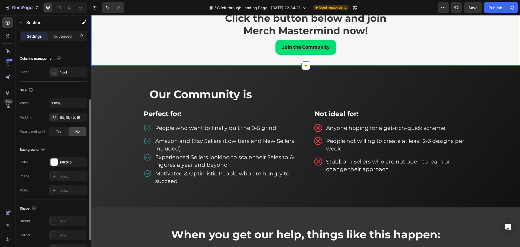
scroll to position [0, 0]
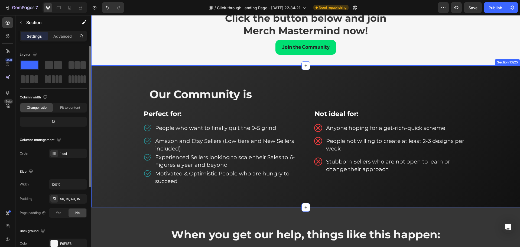
click at [172, 89] on span "Our Community is" at bounding box center [201, 94] width 102 height 13
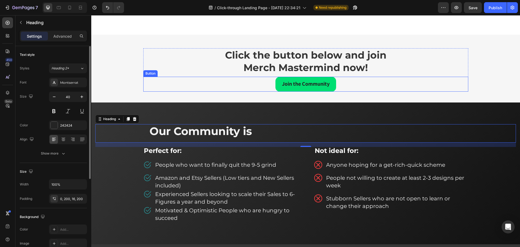
scroll to position [2736, 0]
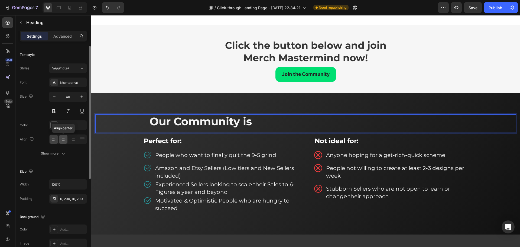
click at [63, 143] on div at bounding box center [63, 139] width 8 height 9
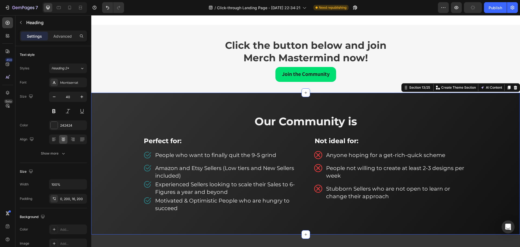
click at [134, 159] on div "⁠⁠⁠⁠⁠⁠⁠ Our Community is Heading Perfect for: Text block Image People who want …" at bounding box center [305, 163] width 421 height 98
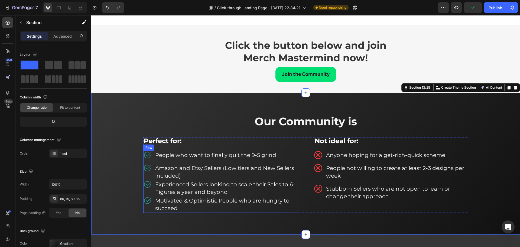
click at [148, 161] on div "Image People who want to finally quit the 9-5 grind Text block Row Image Amazon…" at bounding box center [220, 182] width 154 height 62
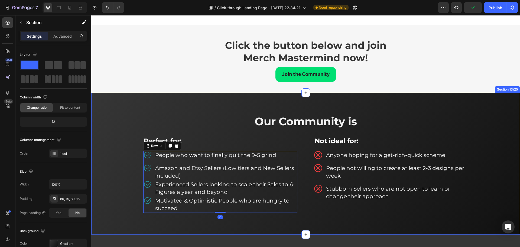
click at [139, 161] on div "⁠⁠⁠⁠⁠⁠⁠ Our Community is Heading Perfect for: Text block Image People who want …" at bounding box center [305, 163] width 421 height 98
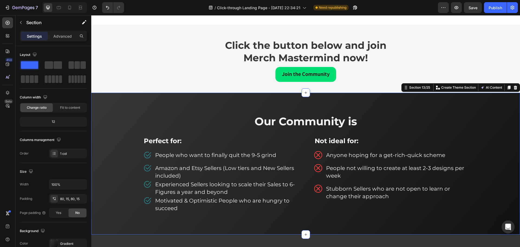
drag, startPoint x: 470, startPoint y: 156, endPoint x: 463, endPoint y: 154, distance: 7.1
click at [469, 155] on div "⁠⁠⁠⁠⁠⁠⁠ Our Community is Heading Perfect for: Text block Image People who want …" at bounding box center [305, 163] width 421 height 98
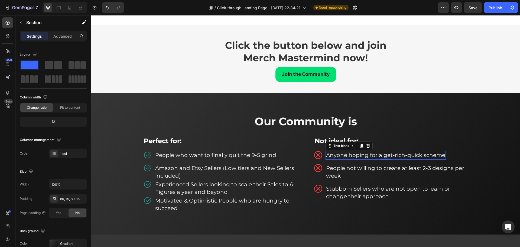
click at [439, 153] on span "Anyone hoping for a get-rich-quick scheme" at bounding box center [385, 155] width 119 height 7
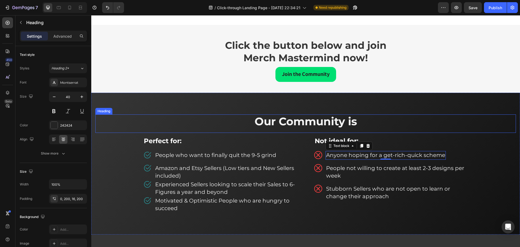
click at [322, 128] on p "⁠⁠⁠⁠⁠⁠⁠ Our Community is" at bounding box center [306, 121] width 312 height 14
click at [246, 123] on p "Our Community is" at bounding box center [306, 121] width 312 height 14
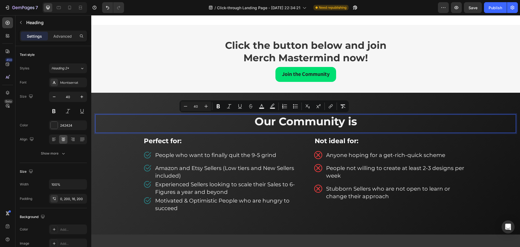
click at [251, 122] on p "Our Community is" at bounding box center [306, 121] width 312 height 14
click at [263, 124] on span "Our Community is" at bounding box center [306, 121] width 102 height 13
click at [262, 123] on span "Our Community is" at bounding box center [306, 121] width 102 height 13
click at [269, 123] on span "Our Community is" at bounding box center [306, 121] width 102 height 13
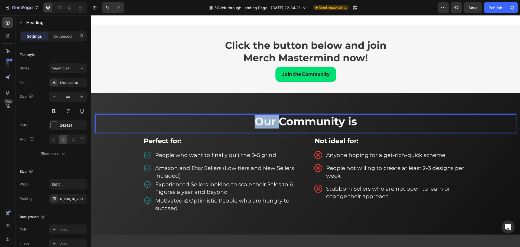
click at [269, 123] on span "Our Community is" at bounding box center [306, 121] width 102 height 13
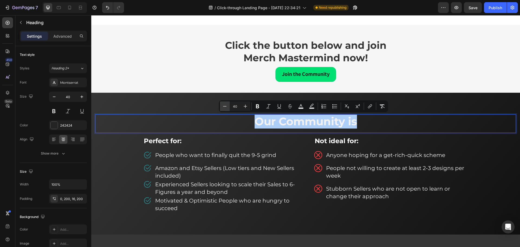
click at [226, 104] on icon "Editor contextual toolbar" at bounding box center [224, 106] width 5 height 5
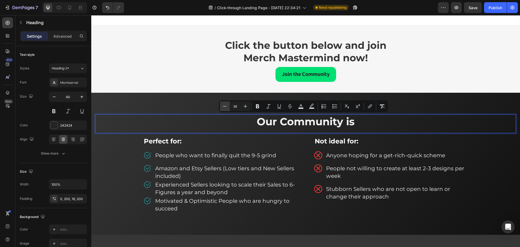
click at [226, 104] on icon "Editor contextual toolbar" at bounding box center [224, 106] width 5 height 5
type input "36"
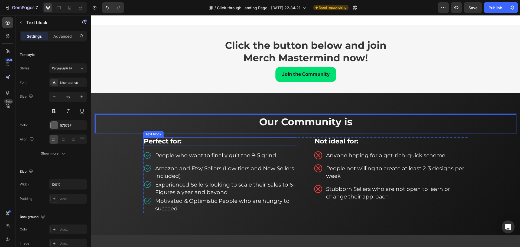
click at [175, 141] on strong "Perfect for:" at bounding box center [163, 141] width 38 height 8
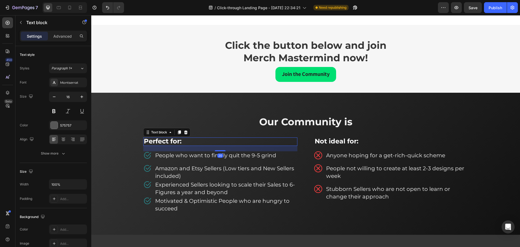
click at [175, 141] on strong "Perfect for:" at bounding box center [163, 141] width 38 height 8
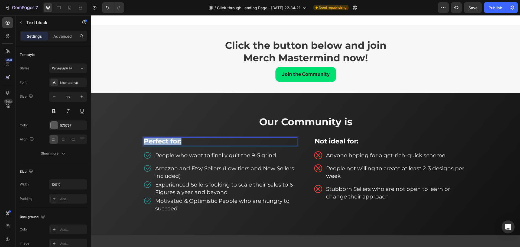
click at [175, 141] on strong "Perfect for:" at bounding box center [163, 141] width 38 height 8
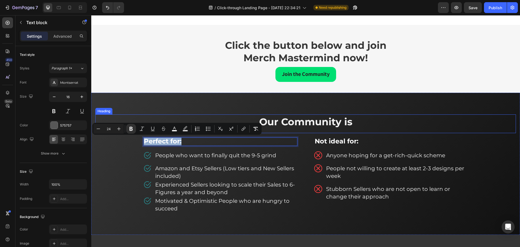
click at [298, 120] on span "Our Community is" at bounding box center [305, 122] width 93 height 12
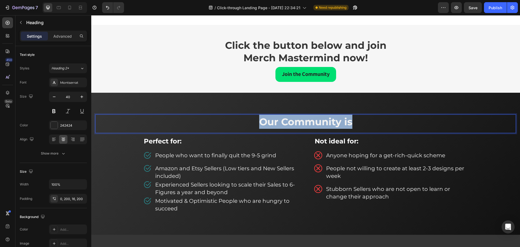
click at [298, 120] on span "Our Community is" at bounding box center [305, 122] width 93 height 12
click at [232, 129] on h2 "Our Community is" at bounding box center [305, 123] width 421 height 19
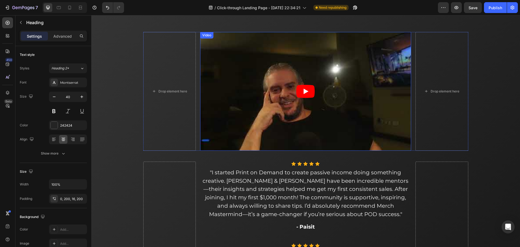
scroll to position [1679, 0]
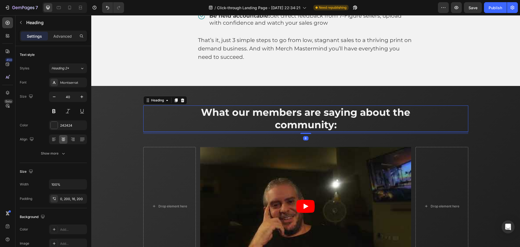
click at [284, 114] on span "What our members are saying about the community:" at bounding box center [305, 118] width 209 height 25
click at [174, 99] on icon at bounding box center [176, 100] width 4 height 4
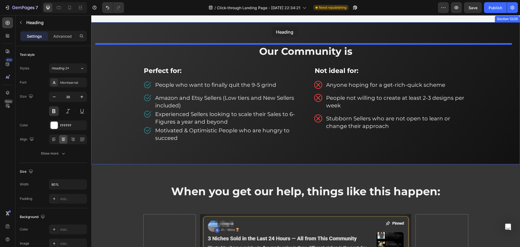
scroll to position [2804, 0]
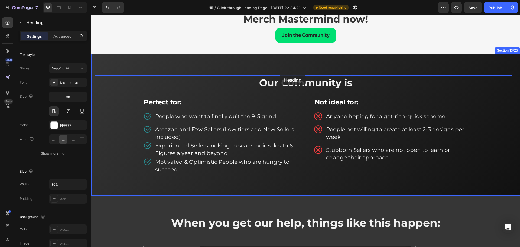
drag, startPoint x: 150, startPoint y: 130, endPoint x: 280, endPoint y: 75, distance: 141.6
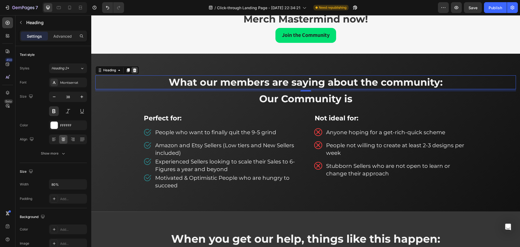
click at [137, 71] on icon at bounding box center [135, 70] width 4 height 4
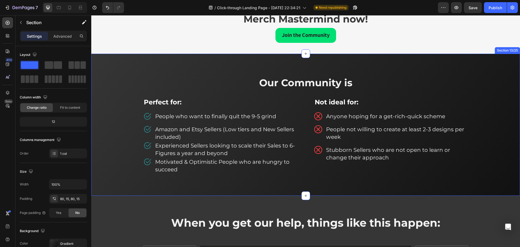
click at [130, 62] on div "Our Community is Heading Perfect for: Text block Image People who want to final…" at bounding box center [305, 125] width 429 height 142
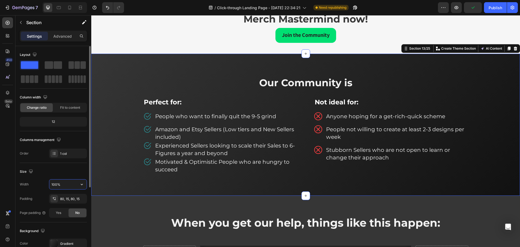
click at [67, 183] on input "100%" at bounding box center [67, 184] width 37 height 10
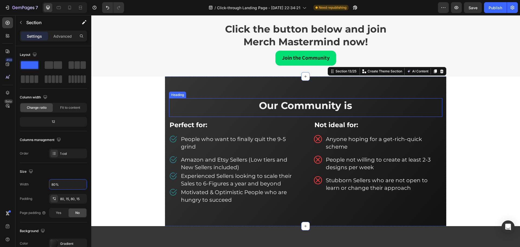
scroll to position [2750, 0]
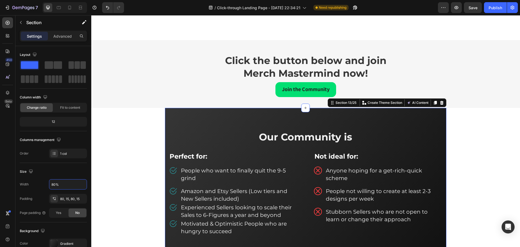
type input "100%"
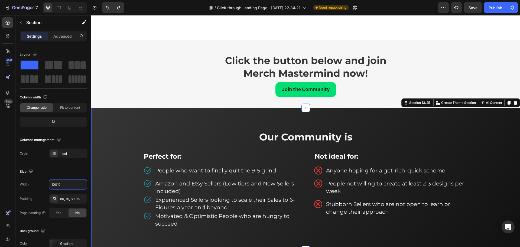
click at [131, 121] on div "Our Community is Heading Perfect for: Text block Image People who want to final…" at bounding box center [305, 179] width 429 height 142
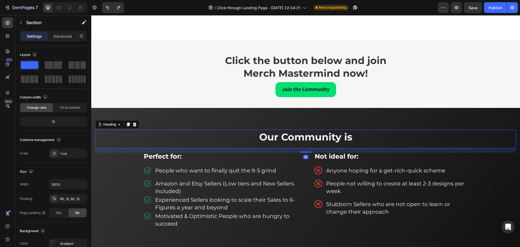
click at [149, 137] on h2 "Our Community is" at bounding box center [305, 139] width 421 height 19
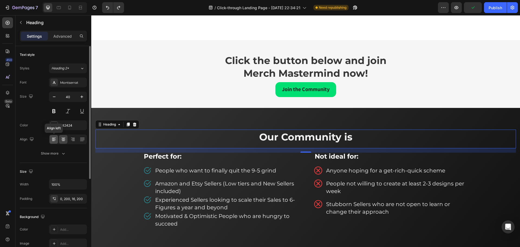
click at [53, 141] on icon at bounding box center [53, 139] width 5 height 5
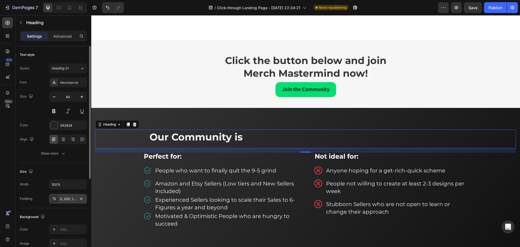
click at [67, 199] on div "0, 200, 16, 200" at bounding box center [68, 198] width 16 height 5
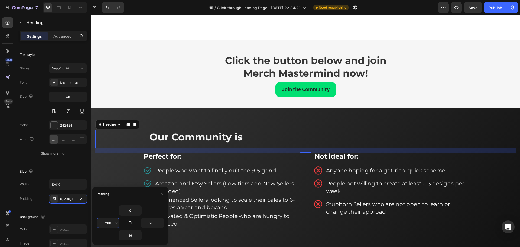
click at [112, 222] on input "200" at bounding box center [108, 223] width 22 height 10
click at [112, 222] on input "150" at bounding box center [108, 223] width 22 height 10
type input "160"
click at [145, 219] on input "200" at bounding box center [152, 223] width 22 height 10
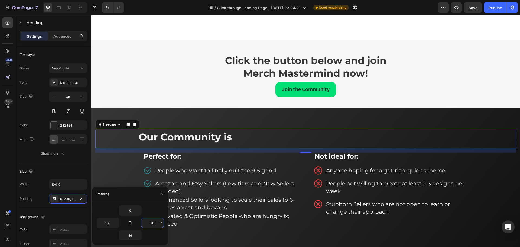
type input "160"
click at [474, 4] on button "Save" at bounding box center [473, 7] width 18 height 11
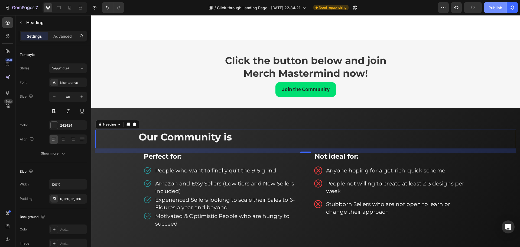
click at [490, 5] on div "Publish" at bounding box center [496, 8] width 14 height 6
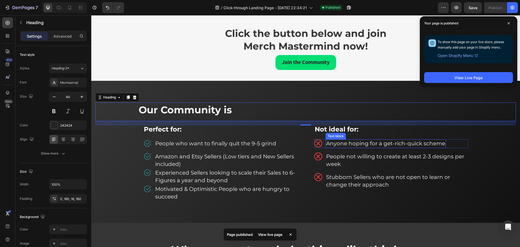
scroll to position [2804, 0]
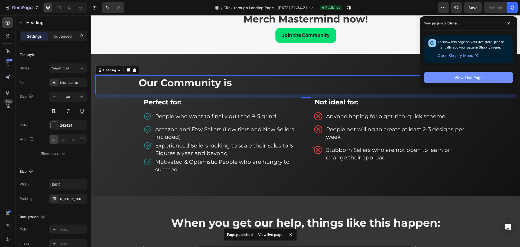
click at [450, 77] on button "View Live Page" at bounding box center [468, 77] width 89 height 11
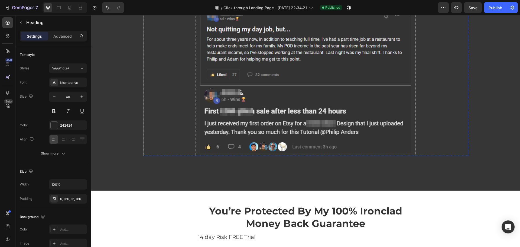
scroll to position [3427, 0]
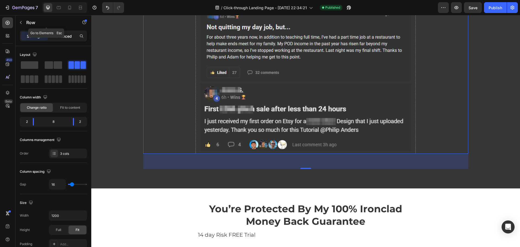
click at [66, 36] on p "Advanced" at bounding box center [62, 36] width 18 height 6
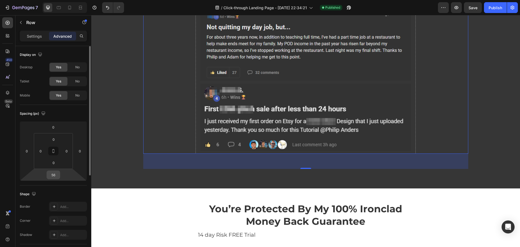
click at [56, 172] on input "56" at bounding box center [53, 175] width 11 height 8
click at [55, 175] on input "56" at bounding box center [53, 175] width 11 height 8
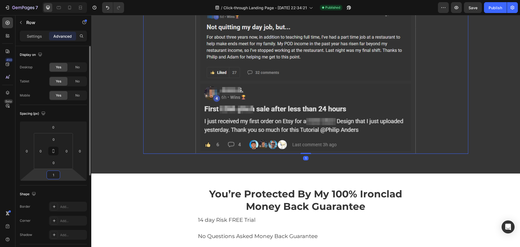
type input "10"
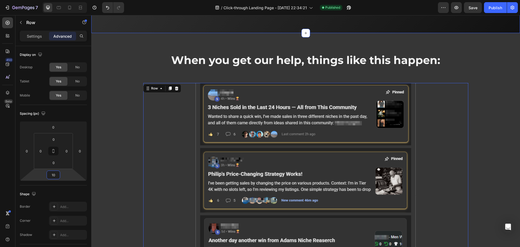
scroll to position [2858, 0]
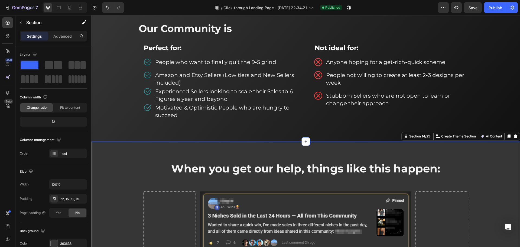
click at [272, 167] on span "When you get our help, things like this happen:" at bounding box center [305, 168] width 269 height 13
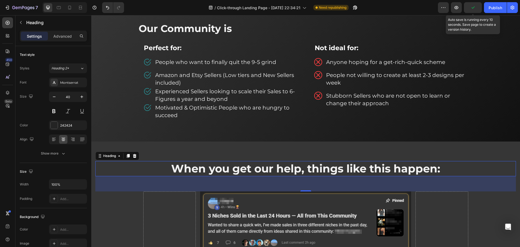
click at [476, 9] on icon "button" at bounding box center [472, 7] width 5 height 5
click at [476, 8] on span "Save" at bounding box center [473, 7] width 9 height 5
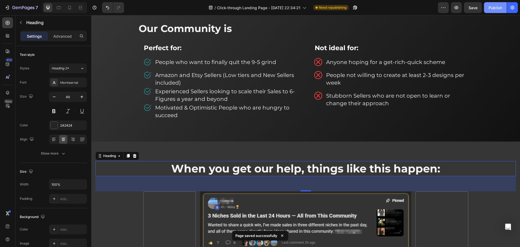
click at [494, 8] on div "Publish" at bounding box center [496, 8] width 14 height 6
click at [163, 170] on h2 "When you get our help, things like this happen:" at bounding box center [305, 168] width 421 height 15
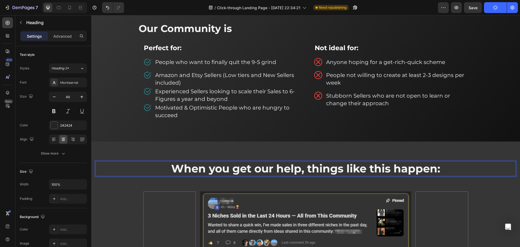
click at [139, 166] on p "When you get our help, things like this happen:" at bounding box center [306, 168] width 420 height 14
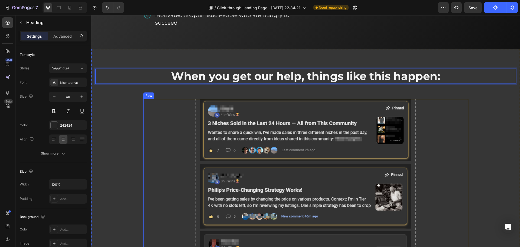
scroll to position [2804, 0]
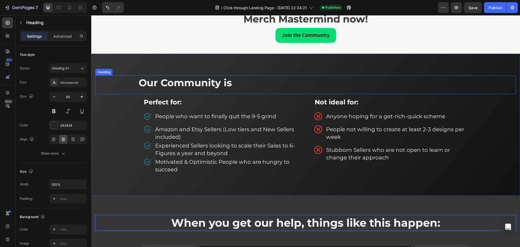
click at [127, 79] on h2 "Our Community is" at bounding box center [305, 84] width 421 height 19
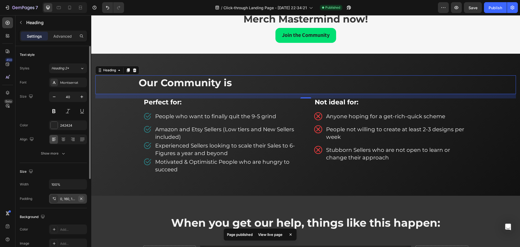
click at [82, 198] on icon "button" at bounding box center [81, 198] width 2 height 2
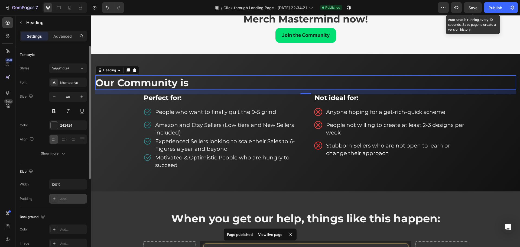
click at [474, 8] on span "Save" at bounding box center [473, 7] width 9 height 5
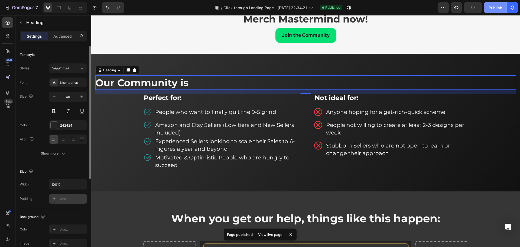
click at [494, 9] on div "Publish" at bounding box center [496, 8] width 14 height 6
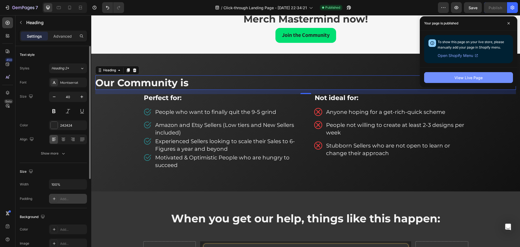
click at [472, 77] on div "View Live Page" at bounding box center [469, 78] width 28 height 6
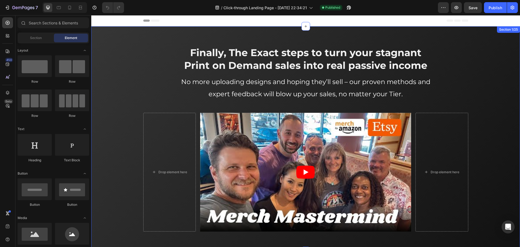
click at [147, 27] on div "Finally, The Exact steps to turn your stagnant Print on Demand sales into real …" at bounding box center [305, 138] width 429 height 225
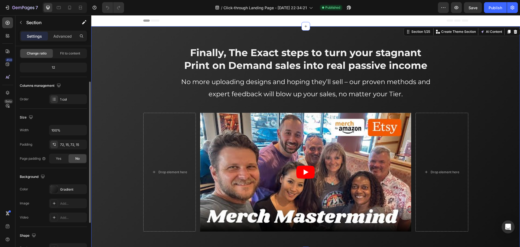
scroll to position [81, 0]
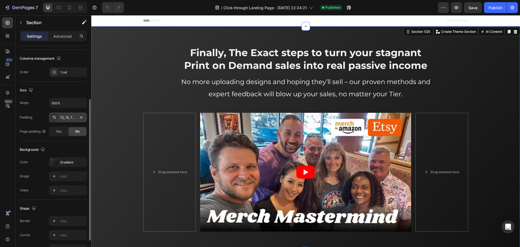
click at [58, 122] on div "72, 15, 72, 15" at bounding box center [68, 117] width 38 height 10
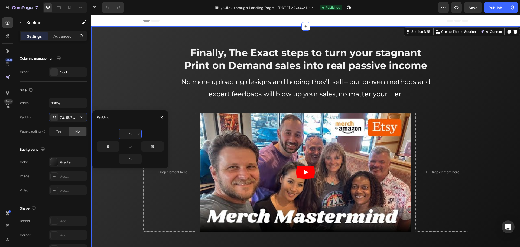
click at [133, 133] on input "72" at bounding box center [130, 134] width 22 height 10
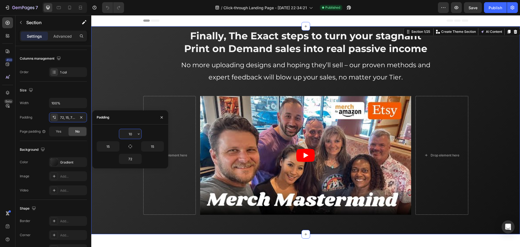
type input "100"
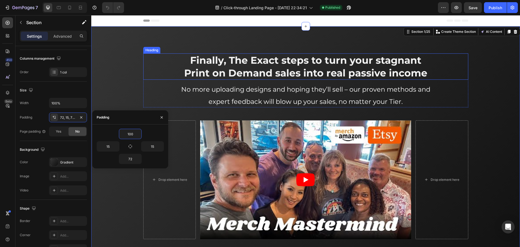
click at [215, 73] on span "Finally, The Exact steps to turn your stagnant Print on Demand sales into real …" at bounding box center [305, 66] width 243 height 25
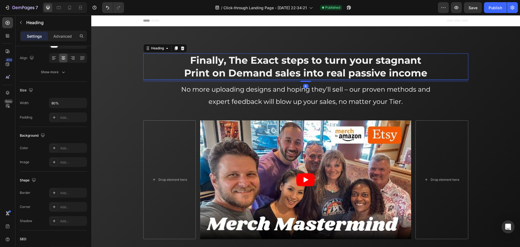
scroll to position [0, 0]
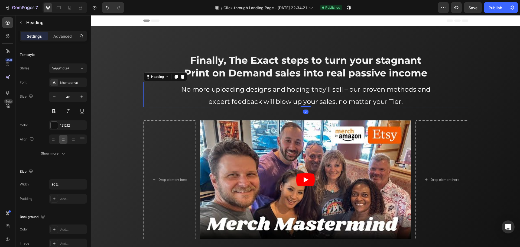
click at [203, 105] on h2 "No more uploading designs and hoping they’ll sell – our proven methods and expe…" at bounding box center [306, 94] width 260 height 25
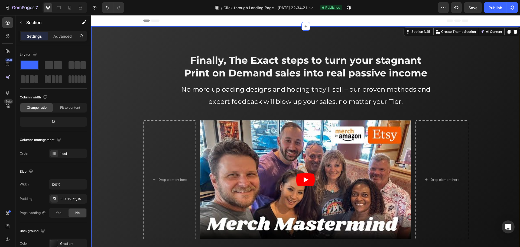
click at [204, 113] on div "Finally, The Exact steps to turn your stagnant Print on Demand sales into real …" at bounding box center [305, 146] width 421 height 186
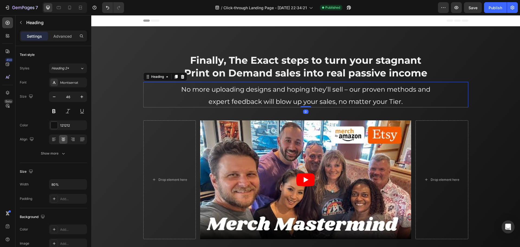
click at [204, 103] on h2 "No more uploading designs and hoping they’ll sell – our proven methods and expe…" at bounding box center [306, 94] width 260 height 25
click at [64, 40] on div "Settings Advanced" at bounding box center [53, 36] width 67 height 11
click at [65, 36] on p "Advanced" at bounding box center [62, 36] width 18 height 6
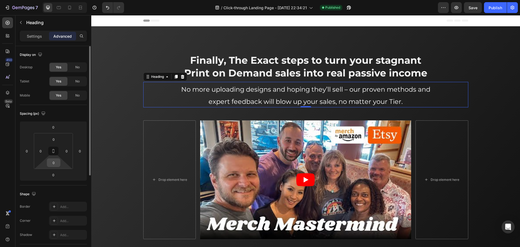
click at [56, 164] on input "0" at bounding box center [53, 163] width 11 height 8
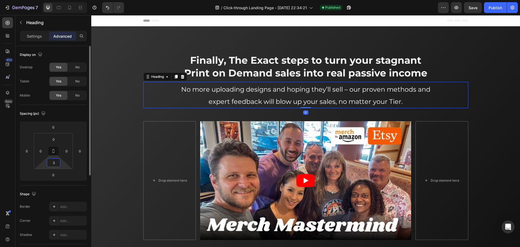
type input "30"
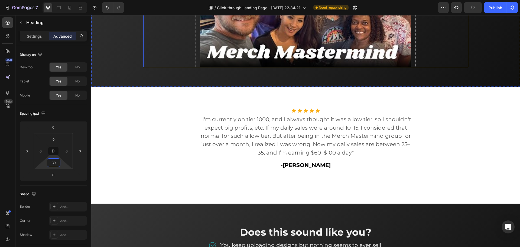
scroll to position [190, 0]
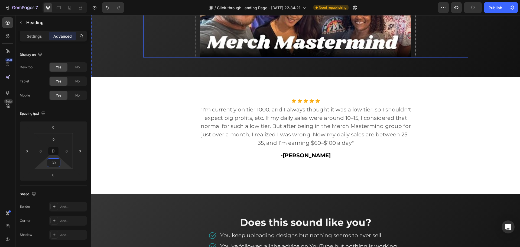
click at [143, 86] on div "Icon Icon Icon Icon Icon Icon List Hoz "I'm currently on tier 1000, and I alway…" at bounding box center [305, 135] width 429 height 117
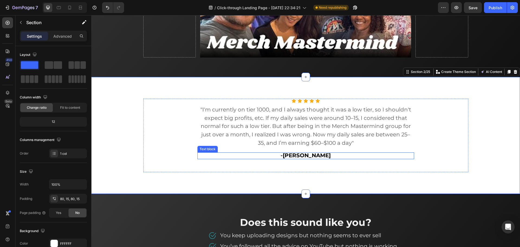
click at [198, 159] on div "- Grzegorz K." at bounding box center [306, 155] width 217 height 7
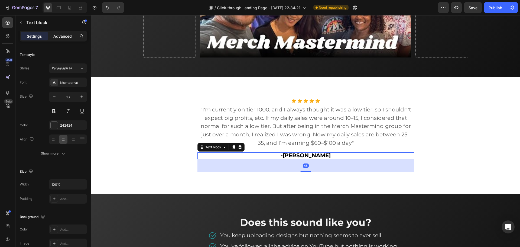
click at [63, 36] on p "Advanced" at bounding box center [62, 36] width 18 height 6
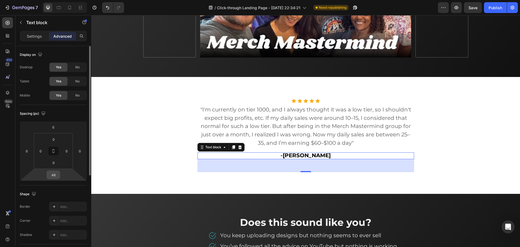
click at [56, 175] on input "48" at bounding box center [53, 175] width 11 height 8
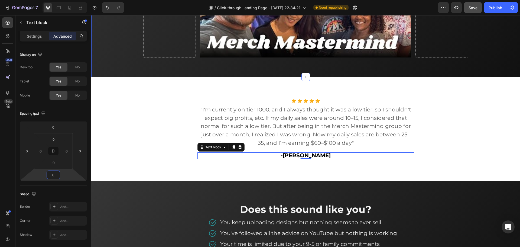
type input "0"
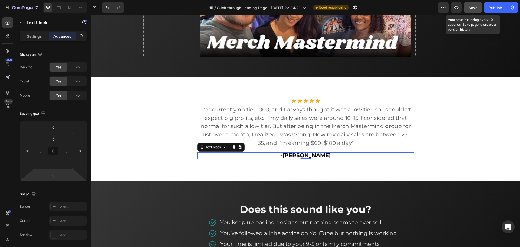
drag, startPoint x: 473, startPoint y: 10, endPoint x: 325, endPoint y: 66, distance: 158.1
click at [473, 10] on div "Save" at bounding box center [473, 8] width 9 height 6
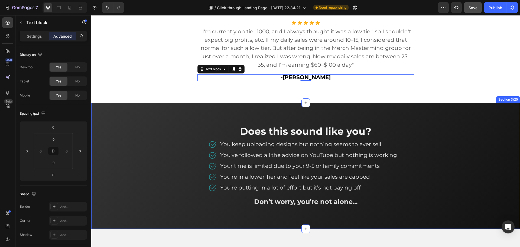
scroll to position [271, 0]
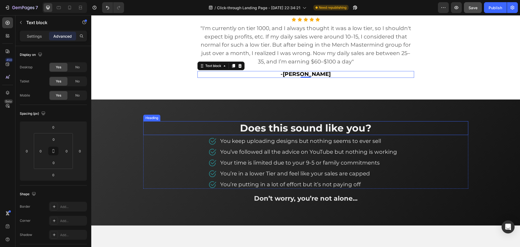
click at [360, 135] on div "Does this sound like you? Heading" at bounding box center [305, 128] width 325 height 14
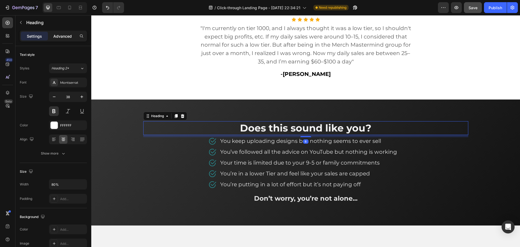
click at [68, 37] on p "Advanced" at bounding box center [62, 36] width 18 height 6
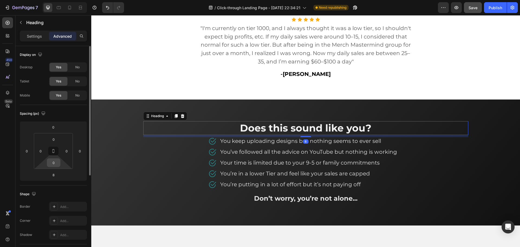
click at [56, 162] on input "0" at bounding box center [53, 163] width 11 height 8
type input "30"
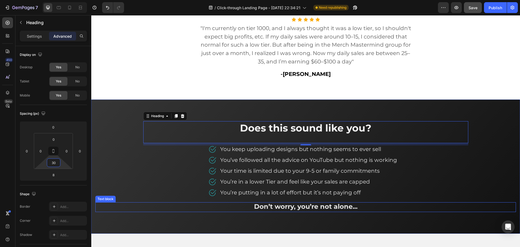
click at [273, 202] on span "Don’t worry, you’re not alone..." at bounding box center [306, 206] width 104 height 8
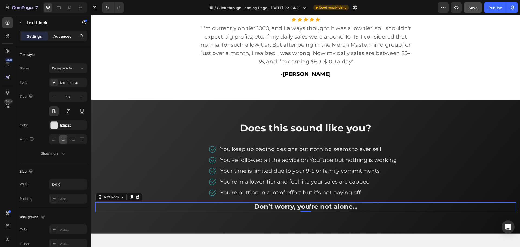
click at [58, 38] on p "Advanced" at bounding box center [62, 36] width 18 height 6
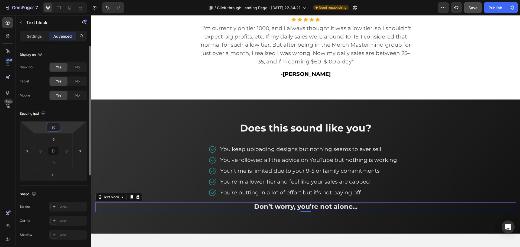
click at [55, 128] on input "20" at bounding box center [53, 127] width 11 height 8
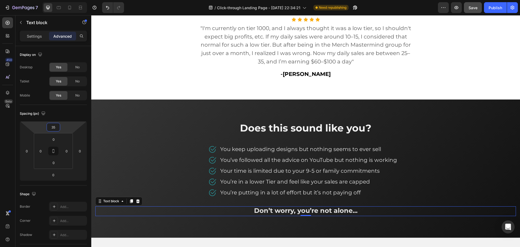
type input "35"
click at [469, 7] on button "Save" at bounding box center [473, 7] width 18 height 11
click at [496, 7] on div "Publish" at bounding box center [496, 8] width 14 height 6
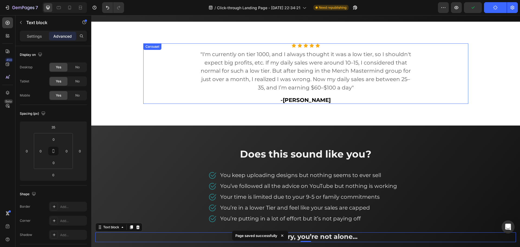
scroll to position [217, 0]
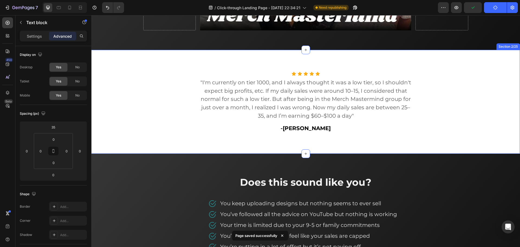
click at [165, 63] on div "Icon Icon Icon Icon Icon Icon List Hoz "I'm currently on tier 1000, and I alway…" at bounding box center [305, 102] width 429 height 104
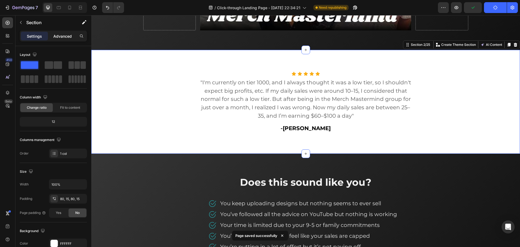
drag, startPoint x: 57, startPoint y: 31, endPoint x: 60, endPoint y: 35, distance: 5.0
click at [59, 31] on div "Settings Advanced" at bounding box center [53, 36] width 67 height 11
click at [66, 202] on div "80, 15, 80, 15" at bounding box center [68, 199] width 38 height 10
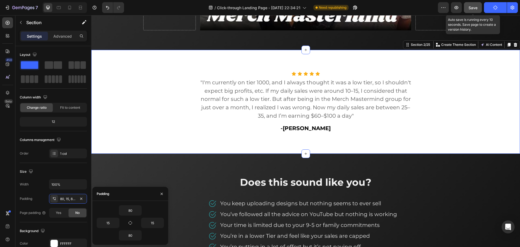
click at [480, 11] on button "Save" at bounding box center [473, 7] width 18 height 11
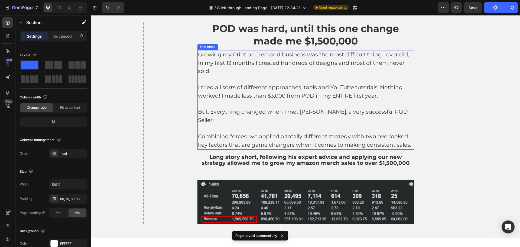
scroll to position [488, 0]
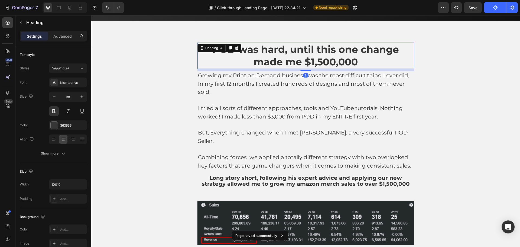
click at [313, 59] on span "POD was hard, until this one change made me $1,500,000" at bounding box center [305, 55] width 187 height 25
click at [65, 36] on p "Advanced" at bounding box center [62, 36] width 18 height 6
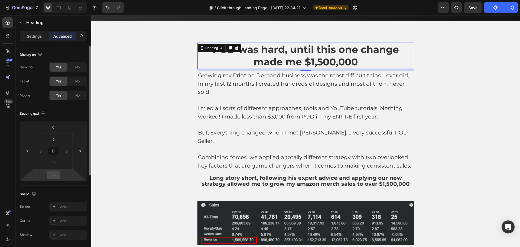
click at [54, 176] on input "8" at bounding box center [53, 175] width 11 height 8
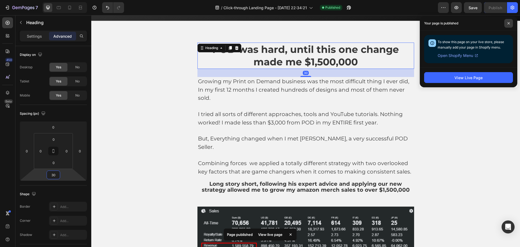
type input "30"
click at [512, 25] on span at bounding box center [509, 23] width 9 height 9
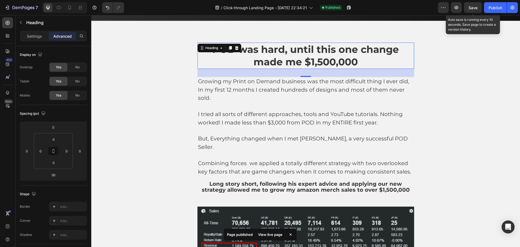
click at [477, 6] on span "Save" at bounding box center [473, 7] width 9 height 5
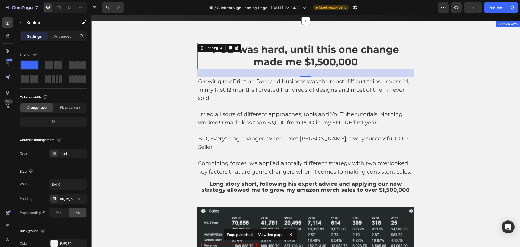
click at [482, 58] on div "POD was hard, until this one change made me $1,500,000 Heading 30 Growing my Pr…" at bounding box center [305, 147] width 421 height 209
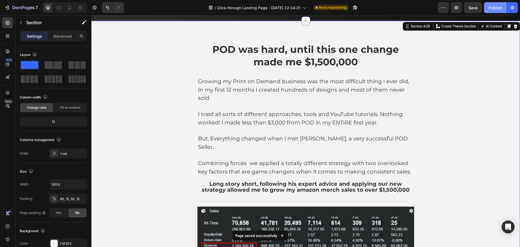
drag, startPoint x: 489, startPoint y: 7, endPoint x: 395, endPoint y: 1, distance: 94.5
click at [489, 7] on div "Publish" at bounding box center [496, 8] width 14 height 6
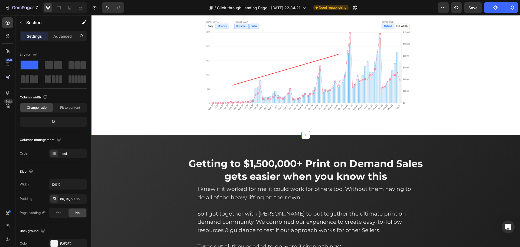
scroll to position [921, 0]
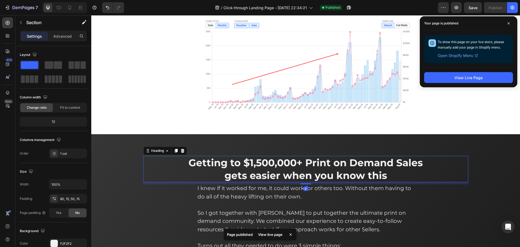
click at [397, 158] on span "Getting to $1,500,000+ Print on Demand Sales gets easier when you know this" at bounding box center [306, 169] width 234 height 25
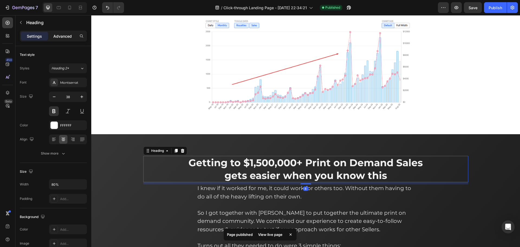
click at [66, 39] on p "Advanced" at bounding box center [62, 36] width 18 height 6
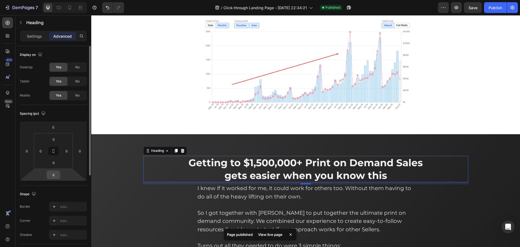
click at [53, 177] on input "8" at bounding box center [53, 175] width 11 height 8
type input "30"
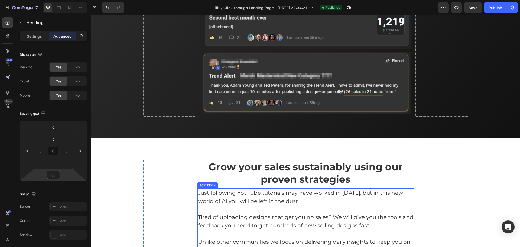
scroll to position [1409, 0]
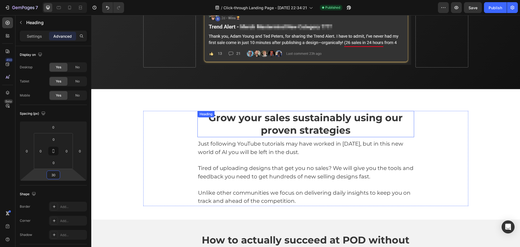
click at [279, 126] on span "Grow your sales sustainably using our proven strategies" at bounding box center [306, 124] width 194 height 25
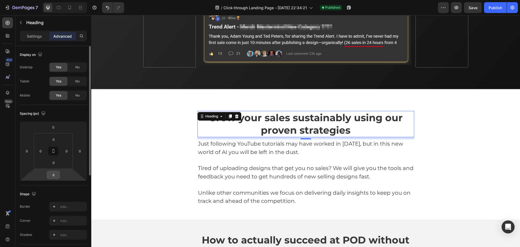
click at [56, 177] on input "8" at bounding box center [53, 175] width 11 height 8
type input "30"
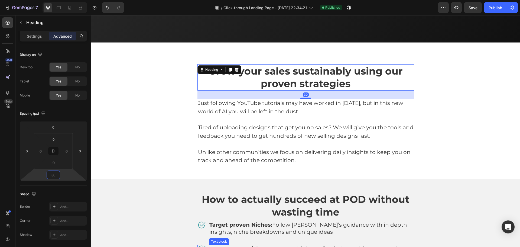
scroll to position [1572, 0]
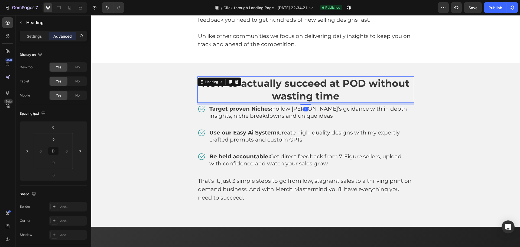
click at [293, 86] on span "How to actually succeed at POD without wasting time" at bounding box center [306, 89] width 208 height 25
click at [54, 175] on input "8" at bounding box center [53, 175] width 11 height 8
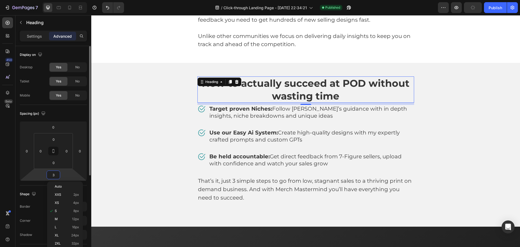
type input "30"
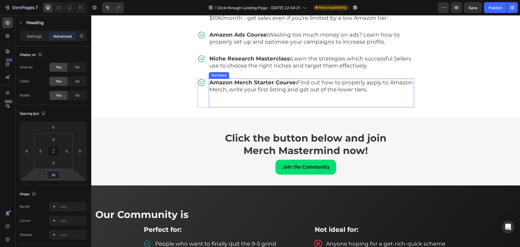
scroll to position [2737, 0]
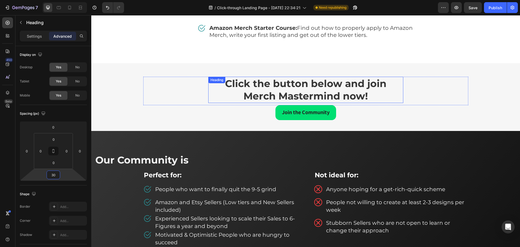
click at [386, 96] on h2 "Click the button below and join Merch Mastermind now!" at bounding box center [305, 90] width 195 height 26
click at [53, 174] on input "8" at bounding box center [53, 175] width 11 height 8
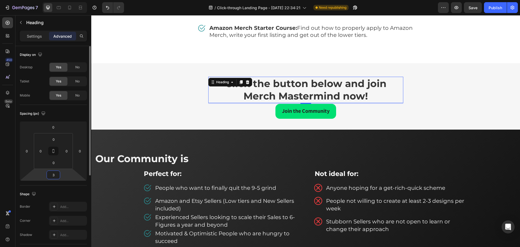
type input "30"
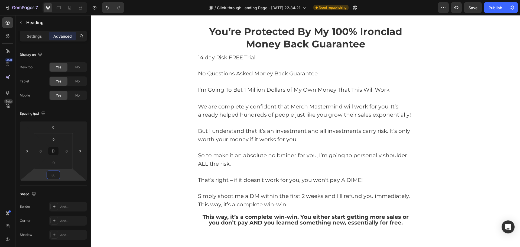
scroll to position [3577, 0]
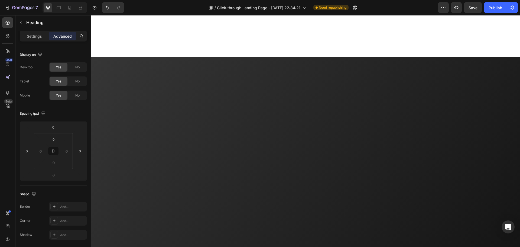
click at [56, 176] on input "8" at bounding box center [53, 175] width 11 height 8
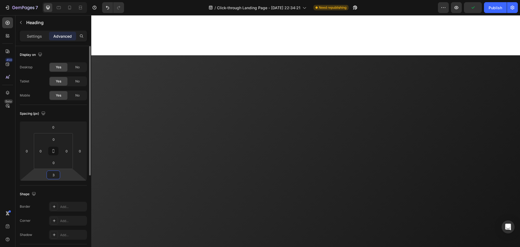
type input "30"
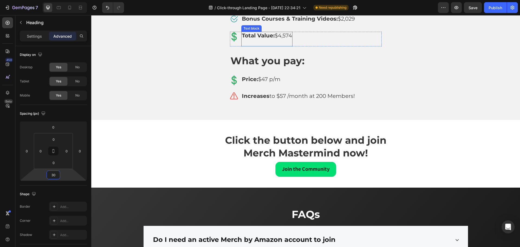
scroll to position [4010, 0]
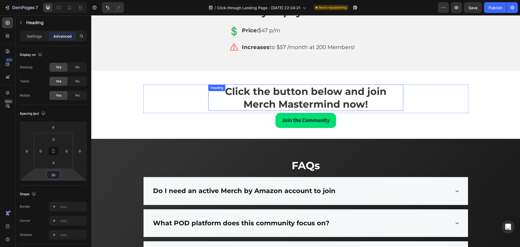
click at [301, 95] on span "Click the button below and join Merch Mastermind now!" at bounding box center [305, 97] width 161 height 25
click at [54, 175] on input "8" at bounding box center [53, 175] width 11 height 8
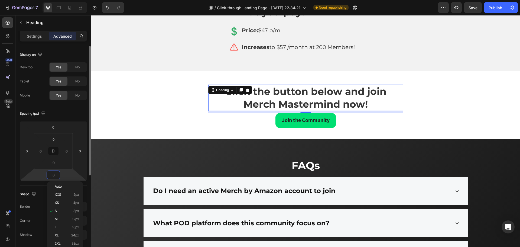
type input "30"
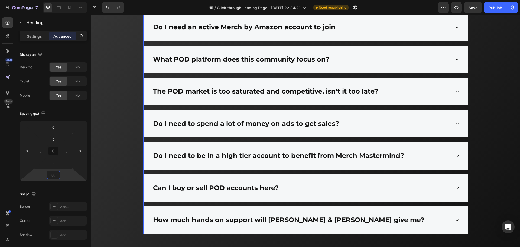
scroll to position [4092, 0]
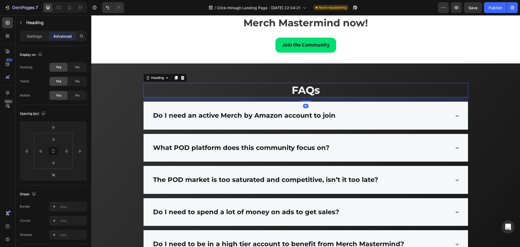
click at [323, 94] on h2 "FAQs" at bounding box center [305, 90] width 325 height 14
click at [56, 174] on input "16" at bounding box center [53, 175] width 11 height 8
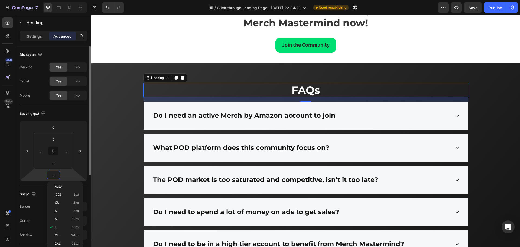
type input "30"
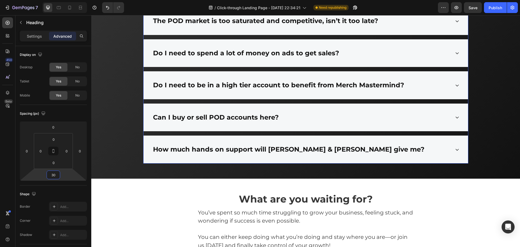
scroll to position [4308, 0]
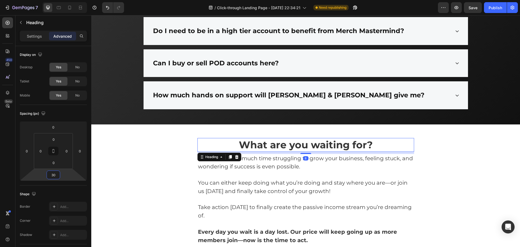
click at [370, 143] on span "What are you waiting for?" at bounding box center [306, 145] width 134 height 12
click at [53, 177] on input "8" at bounding box center [53, 175] width 11 height 8
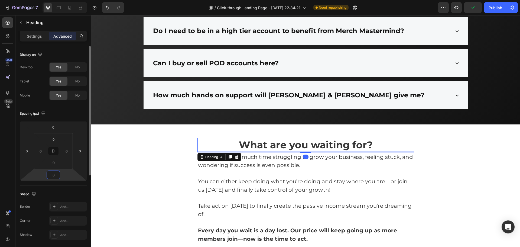
type input "30"
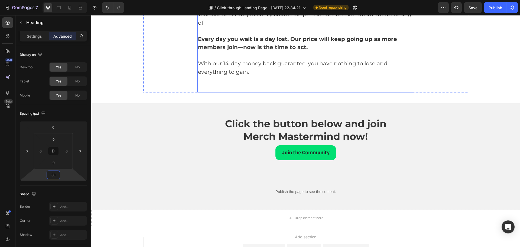
scroll to position [4525, 0]
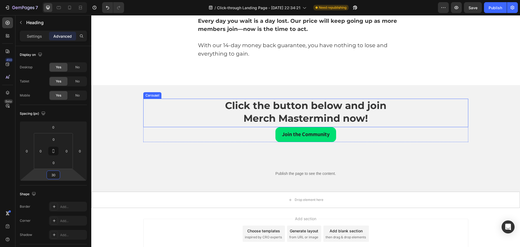
click at [372, 114] on h2 "Click the button below and join Merch Mastermind now!" at bounding box center [305, 112] width 195 height 26
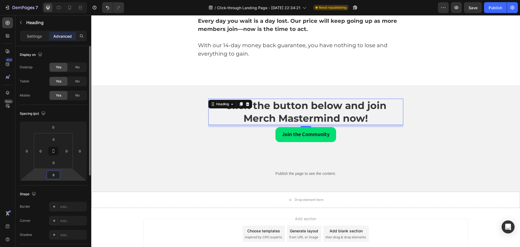
click at [56, 177] on input "8" at bounding box center [53, 175] width 11 height 8
type input "30"
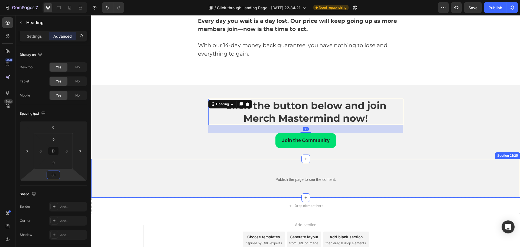
click at [322, 170] on div "Publish the page to see the content. Custom Code Row Section 21/25" at bounding box center [305, 178] width 429 height 39
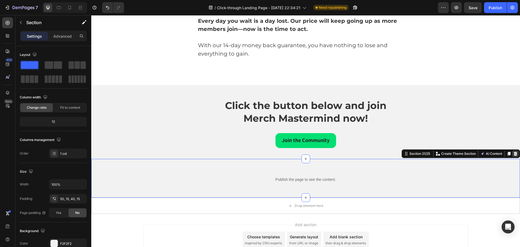
click at [513, 152] on icon at bounding box center [515, 153] width 4 height 4
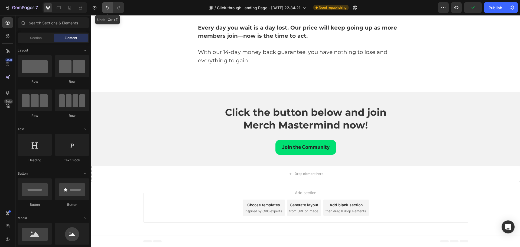
click at [109, 9] on icon "Undo/Redo" at bounding box center [107, 7] width 5 height 5
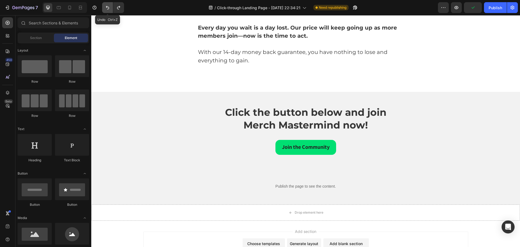
scroll to position [4525, 0]
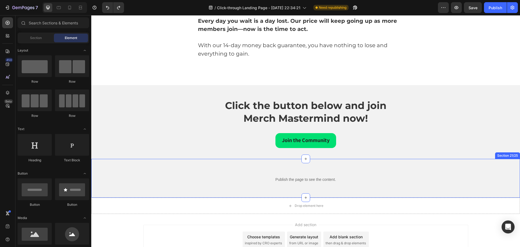
click at [269, 164] on div "Publish the page to see the content. Custom Code Row Section 21/25" at bounding box center [305, 178] width 429 height 39
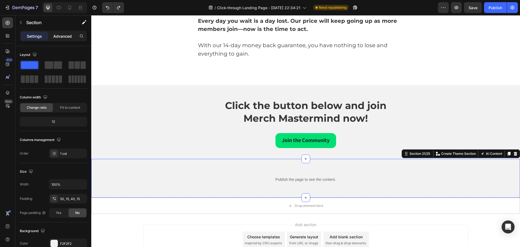
click at [60, 32] on div "Advanced" at bounding box center [62, 36] width 27 height 9
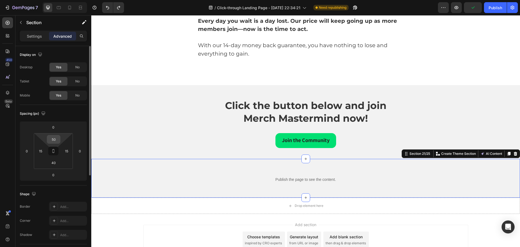
click at [55, 141] on input "50" at bounding box center [53, 139] width 11 height 8
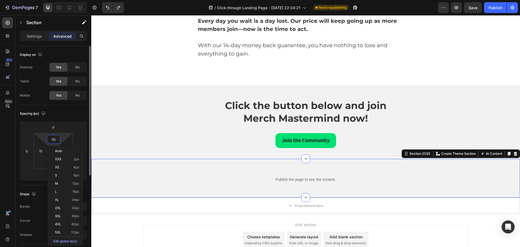
type input "0"
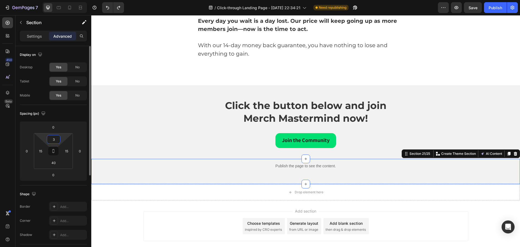
type input "30"
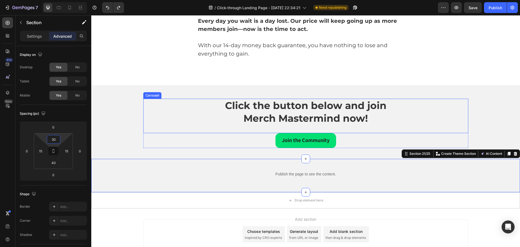
click at [194, 93] on div "Click the button below and join Merch Mastermind now! Heading Carousel Join the…" at bounding box center [305, 122] width 429 height 74
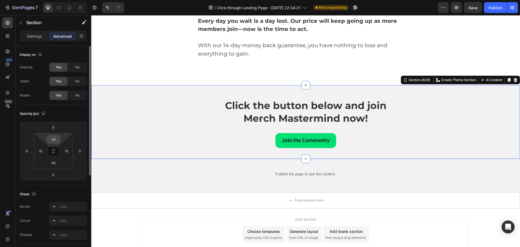
click at [56, 140] on input "50" at bounding box center [53, 139] width 11 height 8
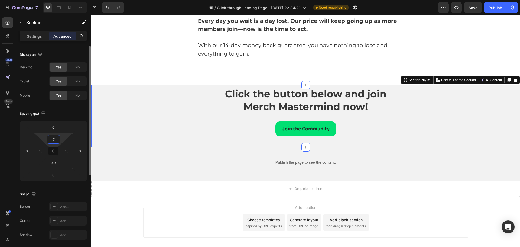
type input "70"
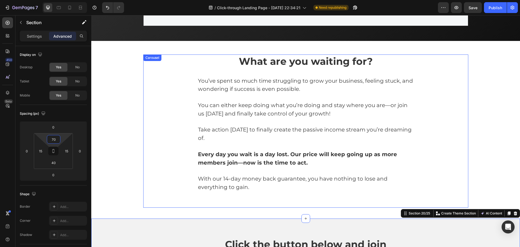
scroll to position [4390, 0]
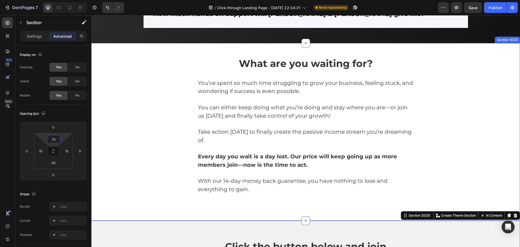
click at [124, 63] on div "What are you waiting for? Heading You’ve spent so much time struggling to grow …" at bounding box center [305, 133] width 421 height 153
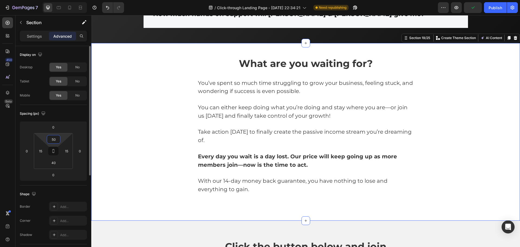
click at [52, 138] on input "50" at bounding box center [53, 139] width 11 height 8
type input "65"
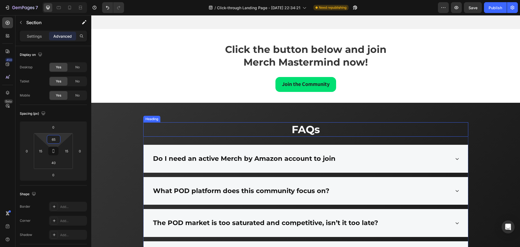
scroll to position [4065, 0]
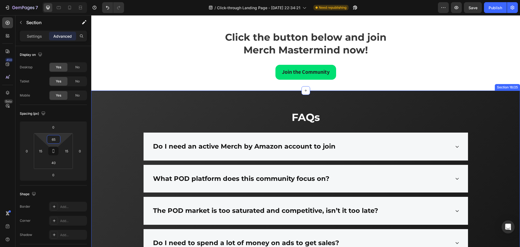
click at [125, 108] on div "FAQs Heading Do I need an active Merch by Amazon account to join What POD platf…" at bounding box center [305, 230] width 429 height 278
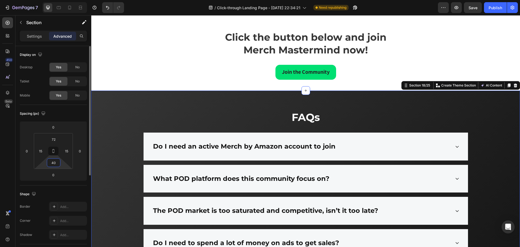
click at [56, 163] on input "40" at bounding box center [53, 163] width 11 height 8
type input "60"
click at [475, 7] on span "Save" at bounding box center [473, 7] width 9 height 5
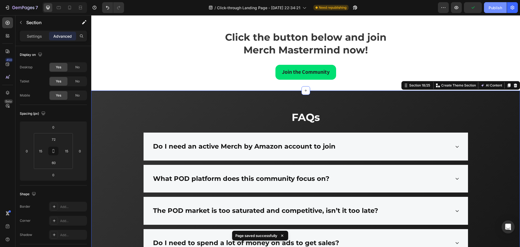
click at [495, 10] on div "Publish" at bounding box center [496, 8] width 14 height 6
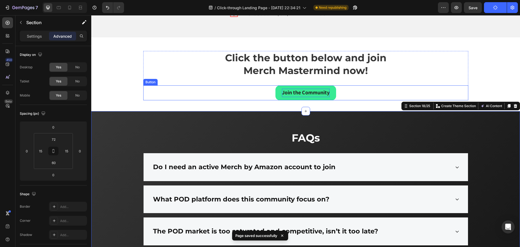
scroll to position [4010, 0]
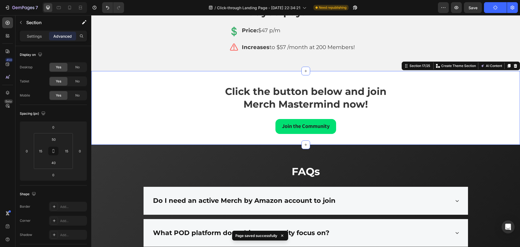
click at [159, 81] on div "Click the button below and join Merch Mastermind now! Heading Carousel Join the…" at bounding box center [305, 108] width 429 height 74
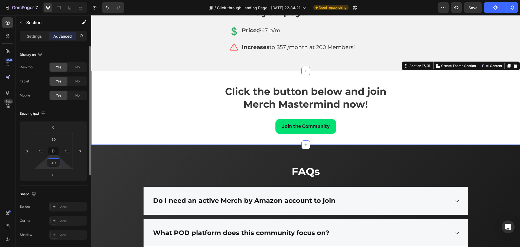
click at [57, 166] on input "40" at bounding box center [53, 163] width 11 height 8
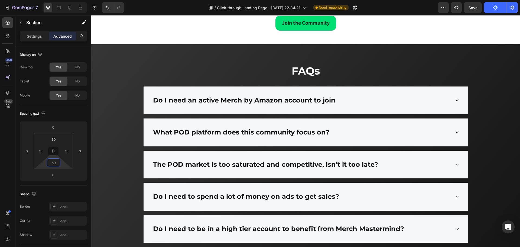
scroll to position [3468, 0]
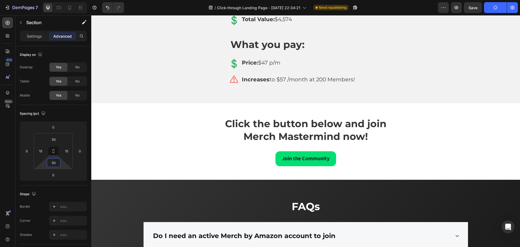
type input "50"
click at [186, 112] on div "Click the button below and join Merch Mastermind now! Heading Carousel Join the…" at bounding box center [305, 141] width 429 height 76
click at [177, 110] on div "Click the button below and join Merch Mastermind now! Heading Carousel Join the…" at bounding box center [305, 141] width 429 height 76
click at [398, 115] on div "Click the button below and join Merch Mastermind now! Heading Carousel Join the…" at bounding box center [305, 141] width 429 height 76
click at [469, 10] on span "Save" at bounding box center [473, 7] width 9 height 5
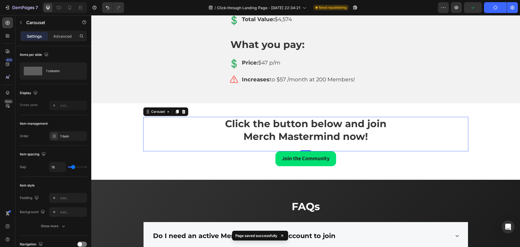
click at [191, 122] on div "Click the button below and join Merch Mastermind now! Heading Carousel 0" at bounding box center [305, 134] width 325 height 34
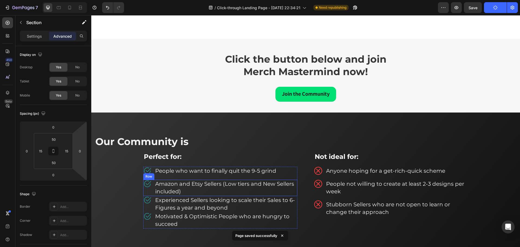
scroll to position [2710, 0]
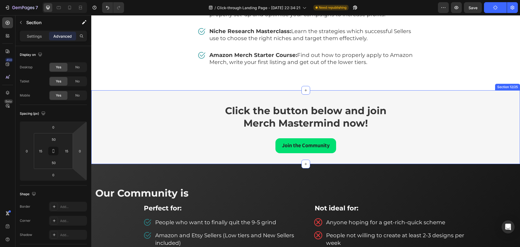
click at [124, 102] on div "Click the button below and join Merch Mastermind now! Heading Carousel Join the…" at bounding box center [305, 127] width 429 height 74
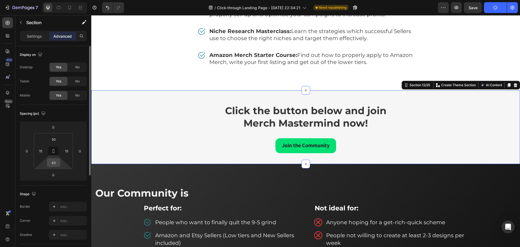
click at [57, 165] on input "40" at bounding box center [53, 163] width 11 height 8
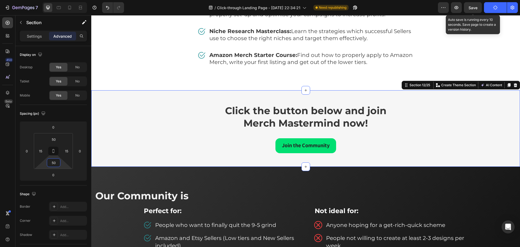
type input "50"
click at [474, 7] on span "Save" at bounding box center [473, 7] width 9 height 5
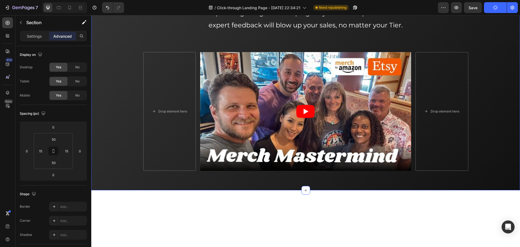
scroll to position [163, 0]
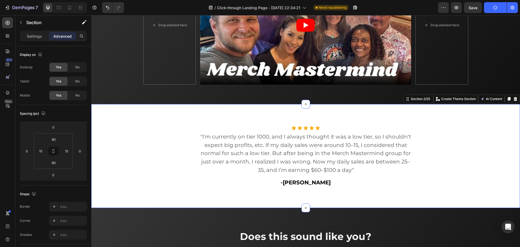
click at [156, 110] on div "Icon Icon Icon Icon Icon Icon List Hoz "I'm currently on tier 1000, and I alway…" at bounding box center [305, 156] width 429 height 104
click at [54, 141] on input "80" at bounding box center [53, 139] width 11 height 8
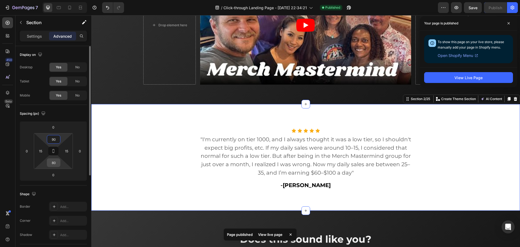
type input "90"
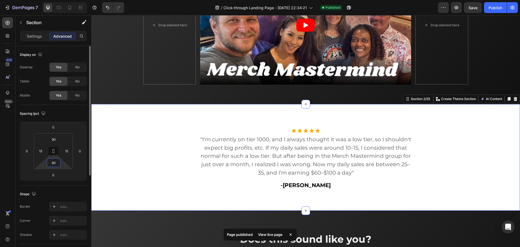
click at [52, 162] on input "80" at bounding box center [53, 163] width 11 height 8
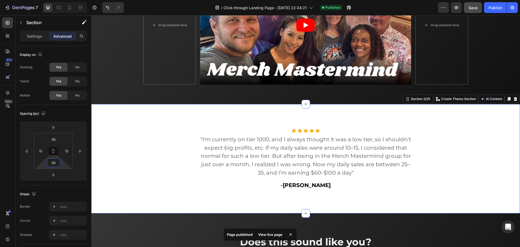
type input "90"
click at [478, 8] on button "Save" at bounding box center [473, 7] width 18 height 11
click at [493, 9] on div "Publish" at bounding box center [496, 8] width 14 height 6
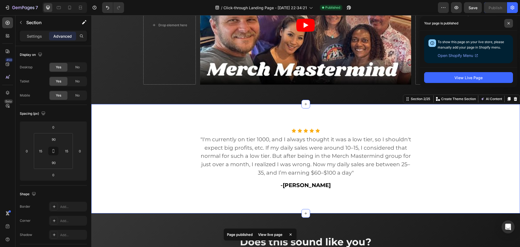
click at [509, 21] on span at bounding box center [509, 23] width 9 height 9
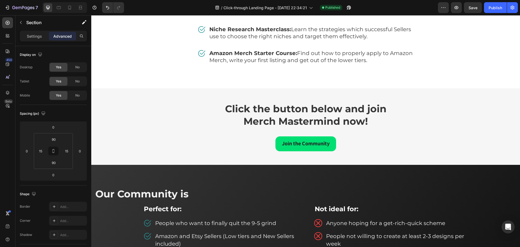
scroll to position [2845, 0]
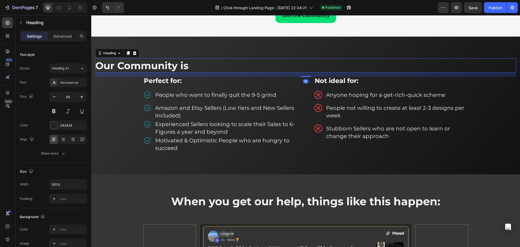
click at [129, 66] on span "Our Community is" at bounding box center [141, 66] width 93 height 12
click at [62, 186] on input "100%" at bounding box center [67, 184] width 37 height 10
type input "50%"
click at [175, 77] on div "16" at bounding box center [305, 75] width 421 height 4
click at [31, 186] on div "Width 50%" at bounding box center [53, 184] width 67 height 10
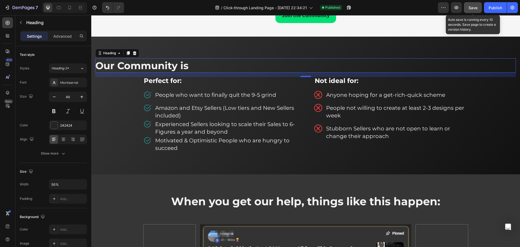
click at [479, 6] on button "Save" at bounding box center [473, 7] width 18 height 11
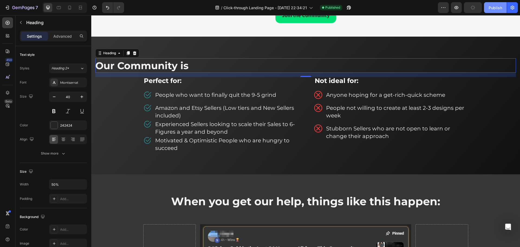
click at [499, 11] on button "Publish" at bounding box center [495, 7] width 23 height 11
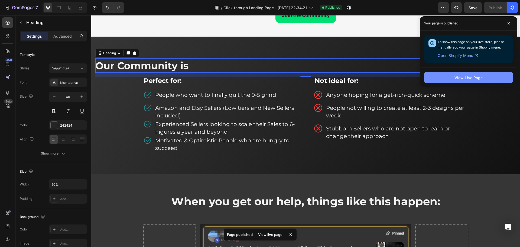
click at [480, 79] on div "View Live Page" at bounding box center [469, 78] width 28 height 6
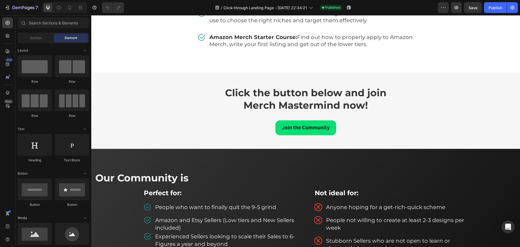
scroll to position [2775, 0]
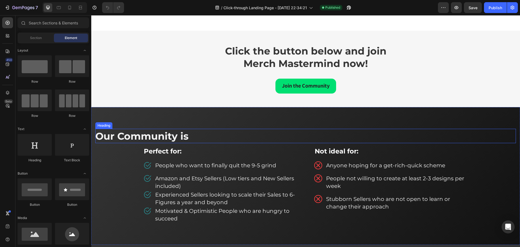
click at [184, 139] on span "Our Community is" at bounding box center [141, 136] width 93 height 12
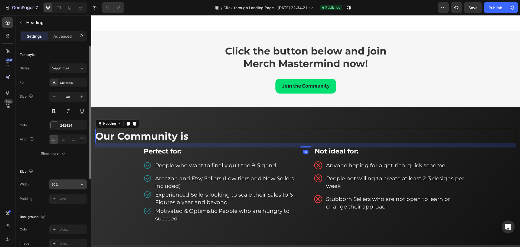
click at [62, 185] on input "50%" at bounding box center [67, 184] width 37 height 10
type input "100%"
click at [64, 203] on div "Add..." at bounding box center [68, 199] width 38 height 10
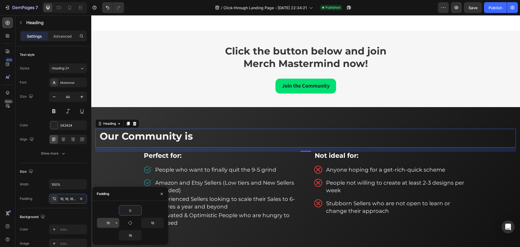
type input "0"
click at [109, 223] on input "16" at bounding box center [108, 223] width 22 height 10
type input "4"
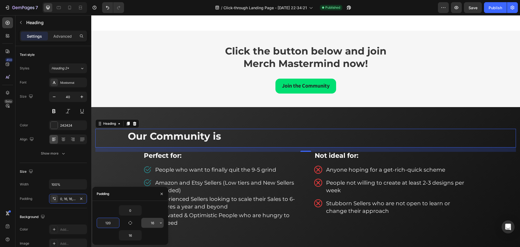
type input "120"
click at [145, 222] on input "16" at bounding box center [152, 223] width 22 height 10
type input "120"
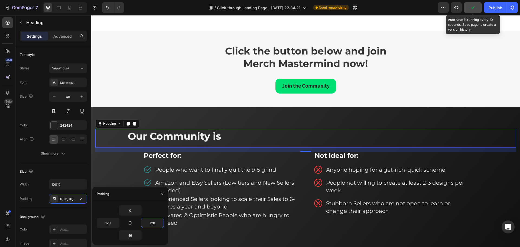
click at [477, 11] on button "button" at bounding box center [473, 7] width 18 height 11
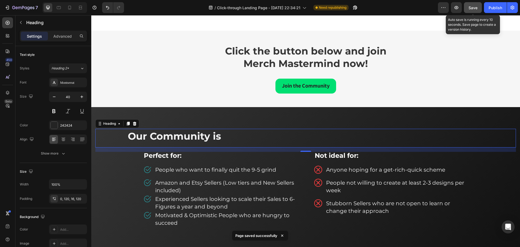
click at [477, 7] on span "Save" at bounding box center [473, 7] width 9 height 5
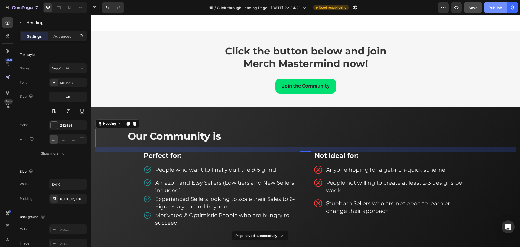
click at [495, 8] on div "Publish" at bounding box center [496, 8] width 14 height 6
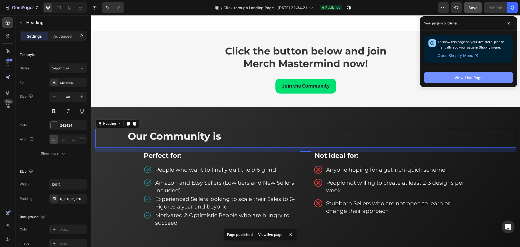
click at [485, 76] on button "View Live Page" at bounding box center [468, 77] width 89 height 11
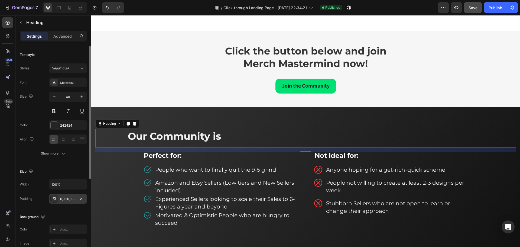
click at [65, 202] on div "0, 120, 16, 120" at bounding box center [68, 199] width 38 height 10
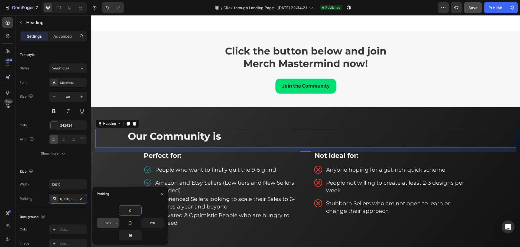
click at [111, 224] on input "120" at bounding box center [108, 223] width 22 height 10
type input "160"
click at [153, 222] on input "120" at bounding box center [152, 223] width 22 height 10
type input "160"
click at [480, 7] on button "Save" at bounding box center [473, 7] width 18 height 11
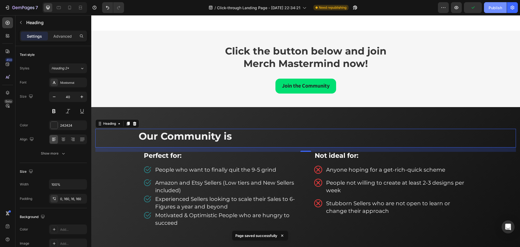
click at [495, 9] on div "Publish" at bounding box center [496, 8] width 14 height 6
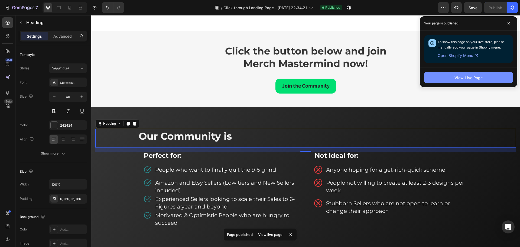
click at [492, 76] on button "View Live Page" at bounding box center [468, 77] width 89 height 11
